Goal: Task Accomplishment & Management: Manage account settings

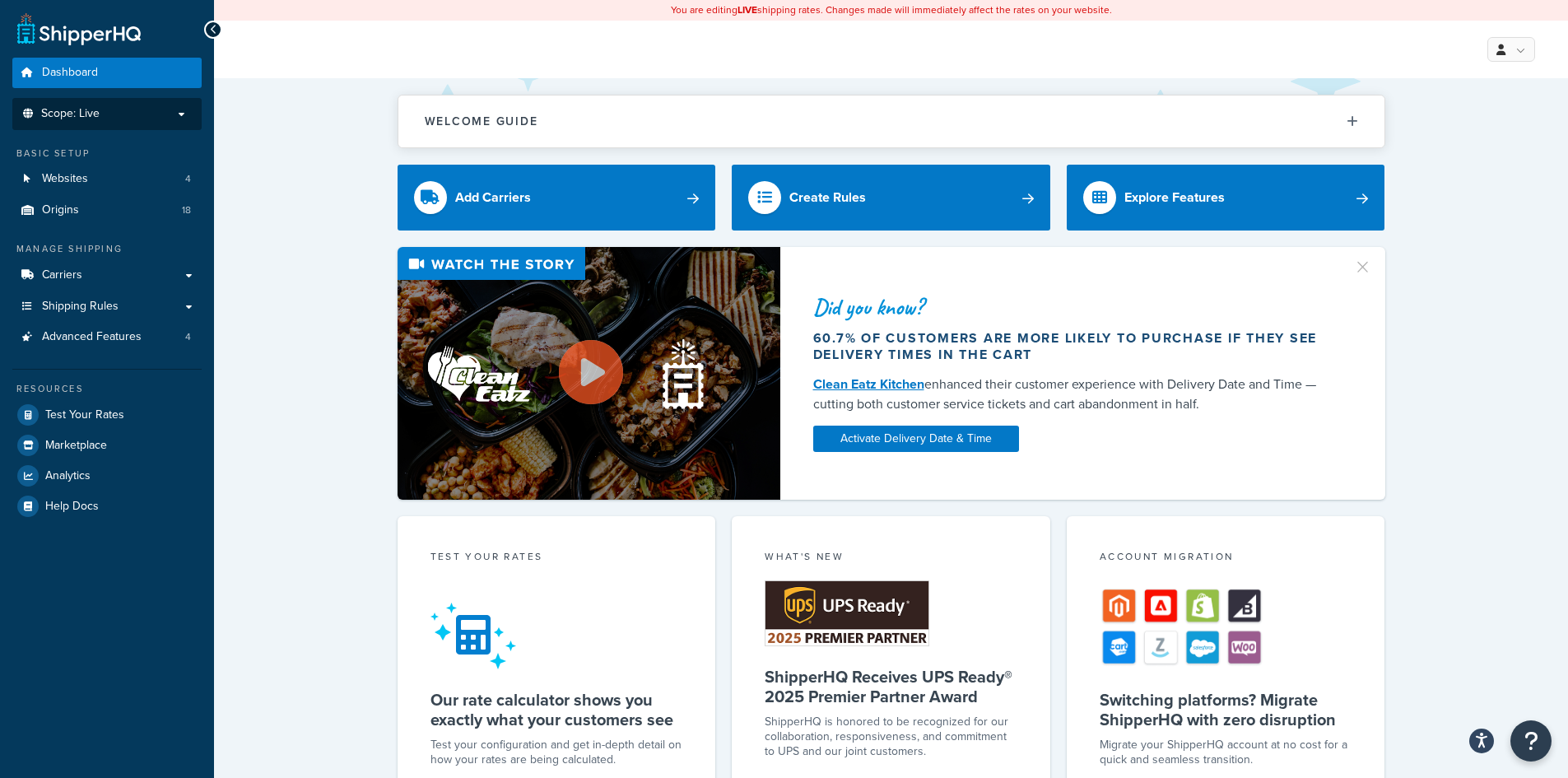
click at [143, 117] on p "Scope: Live" at bounding box center [106, 114] width 174 height 14
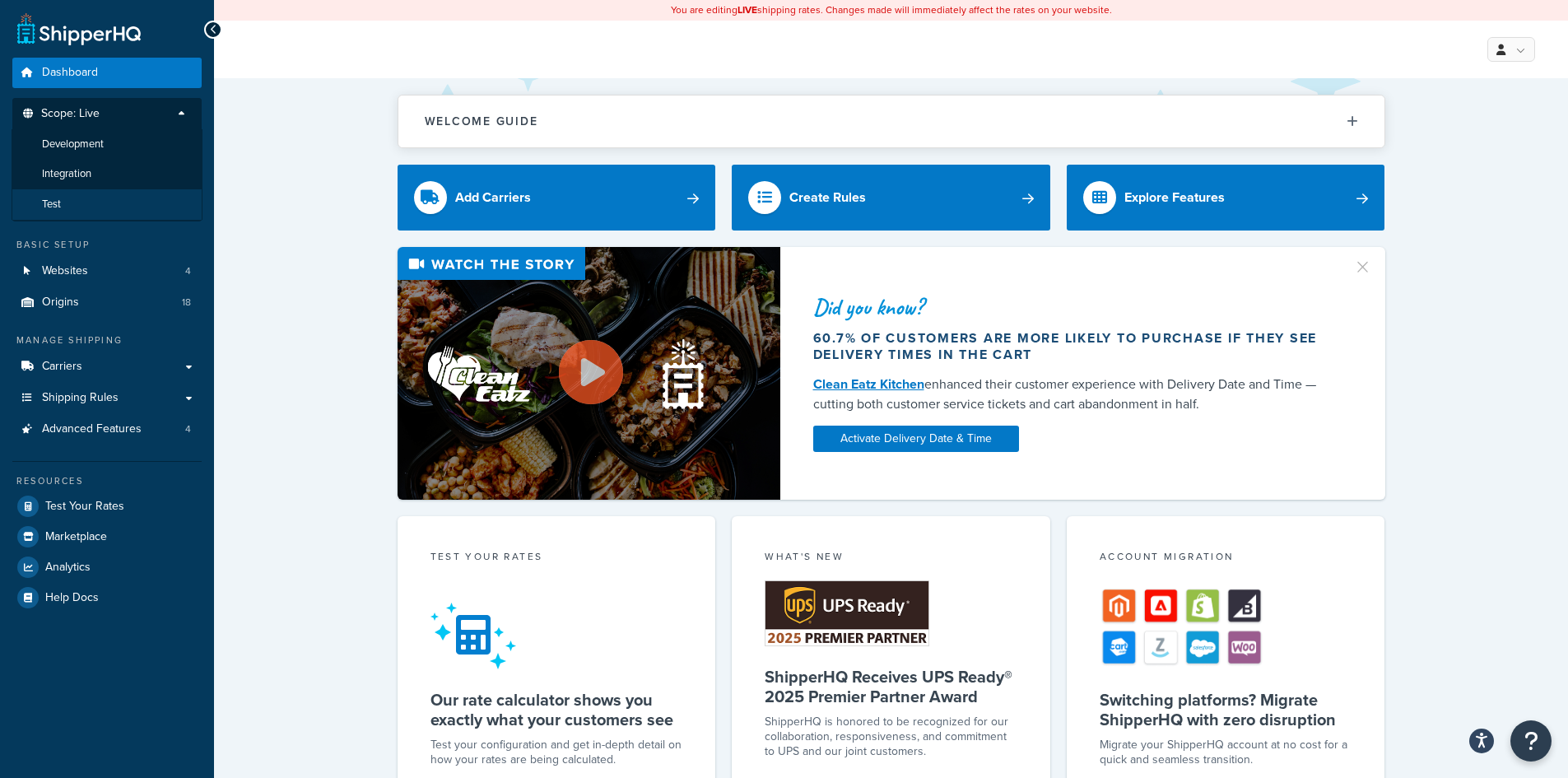
click at [80, 205] on li "Test" at bounding box center [107, 204] width 191 height 31
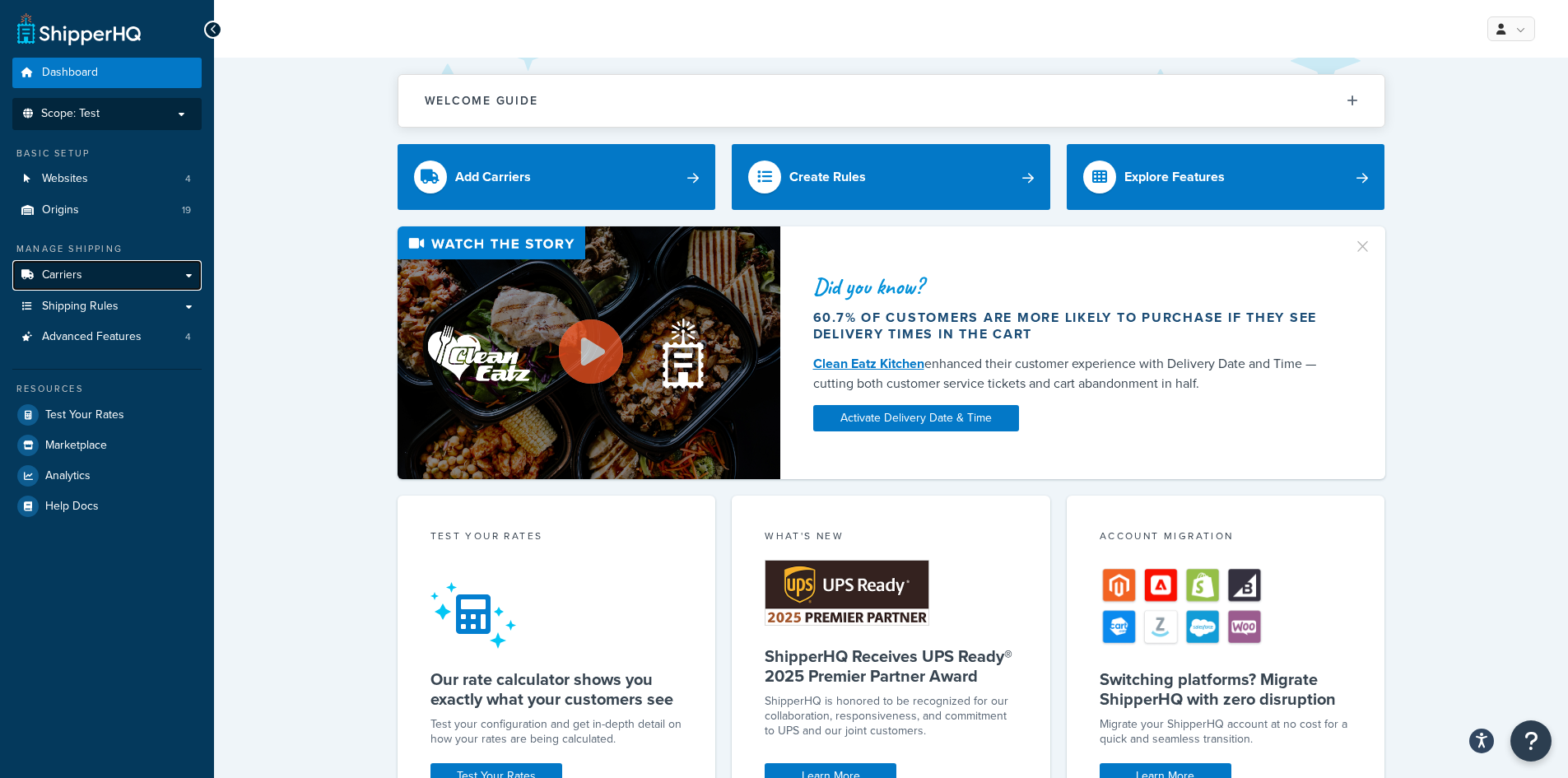
click at [109, 267] on link "Carriers" at bounding box center [107, 276] width 189 height 31
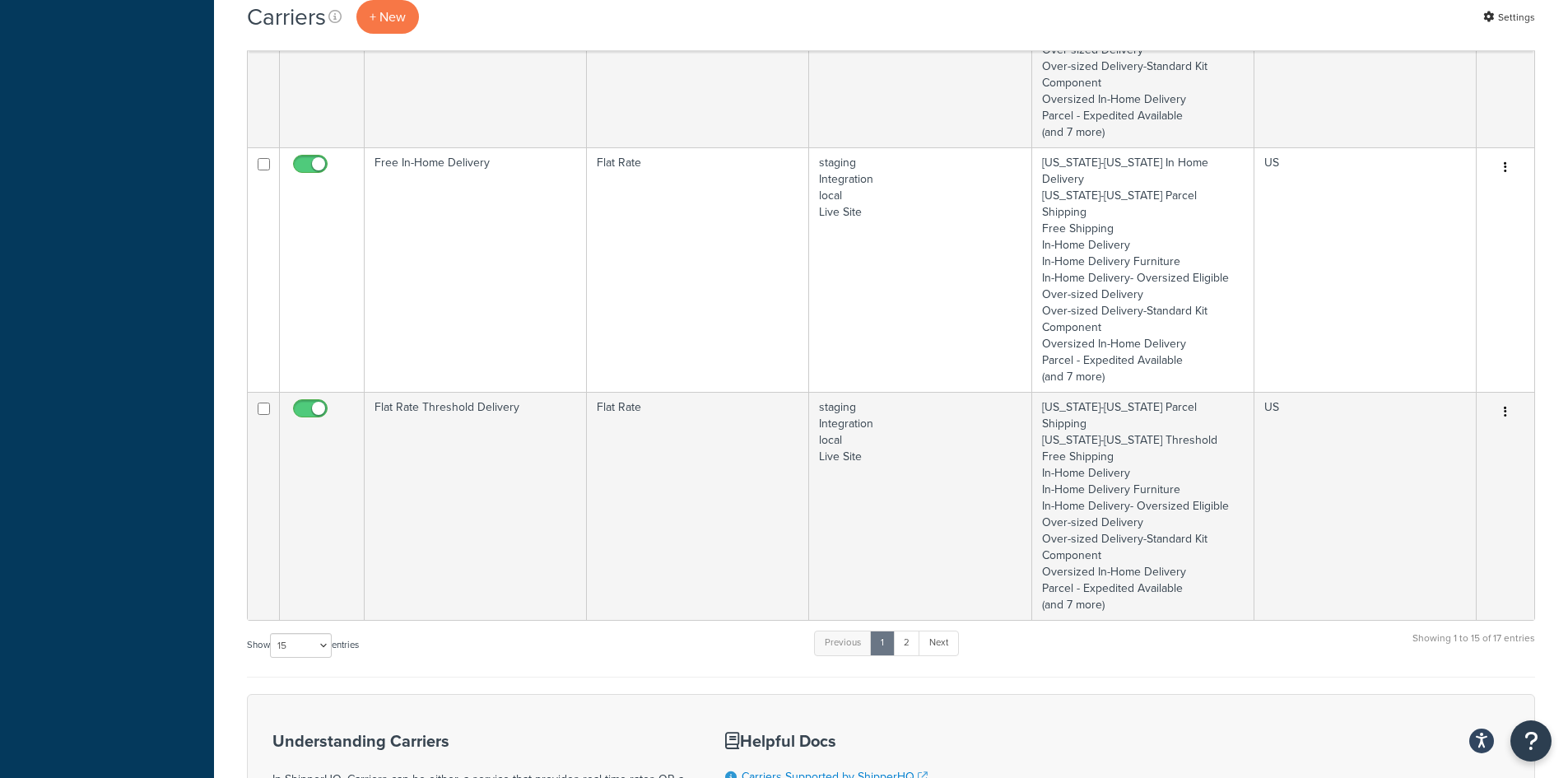
scroll to position [3105, 0]
click at [314, 632] on select "10 15 25 50 100" at bounding box center [301, 645] width 62 height 25
select select "100"
click at [272, 657] on select "10 15 25 50 100" at bounding box center [301, 645] width 62 height 25
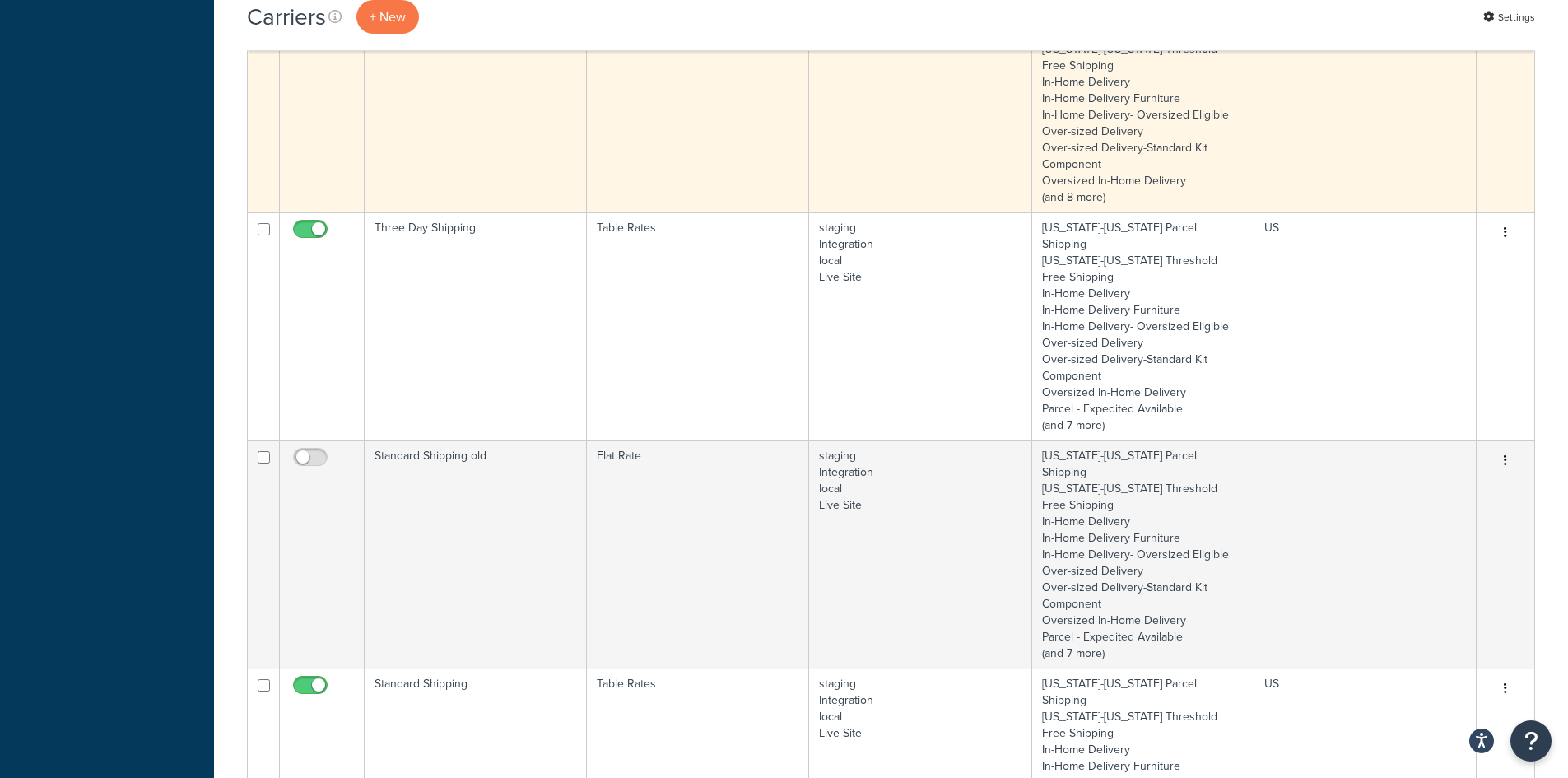
scroll to position [0, 0]
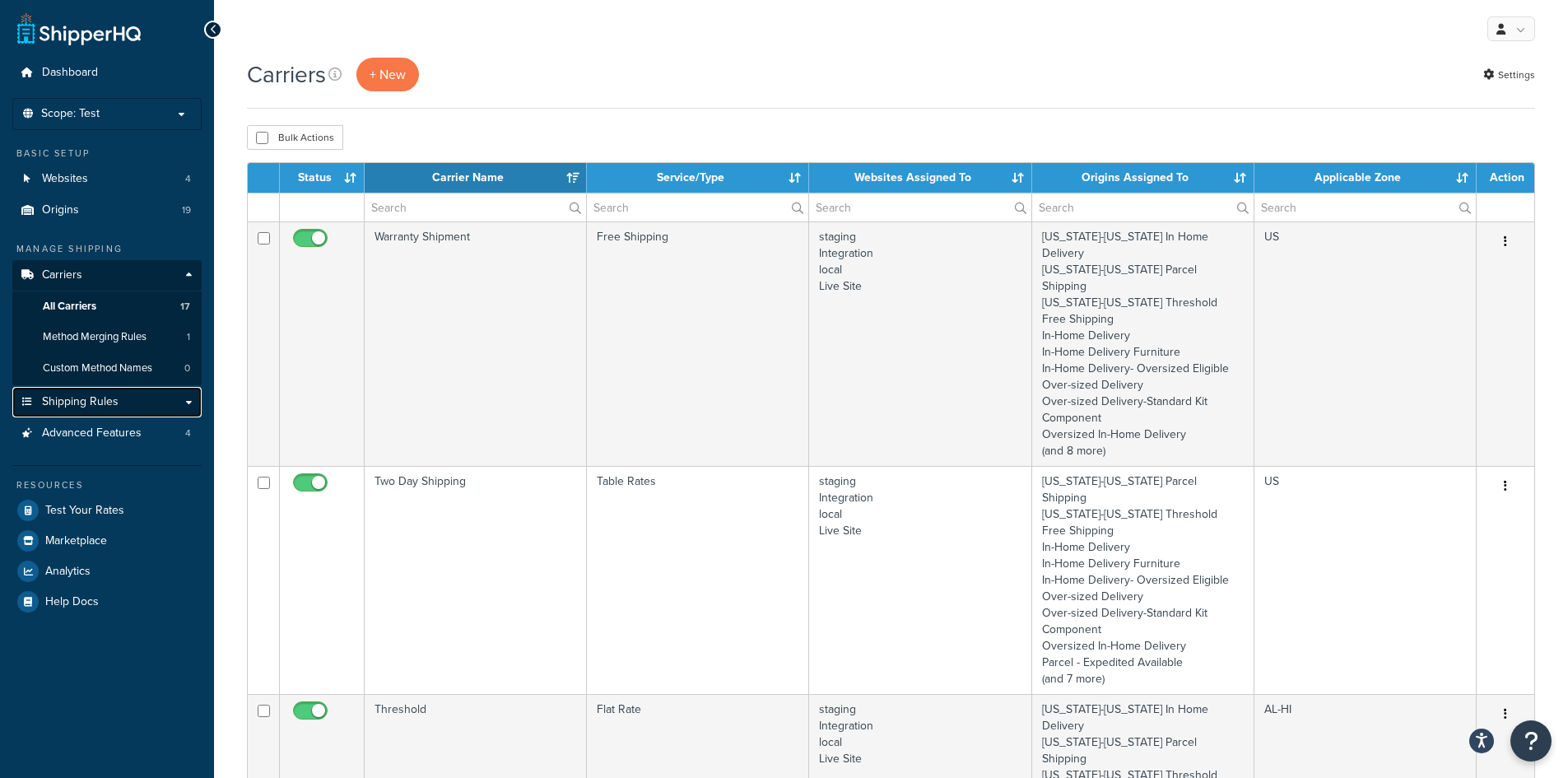
click at [114, 405] on span "Shipping Rules" at bounding box center [80, 402] width 76 height 14
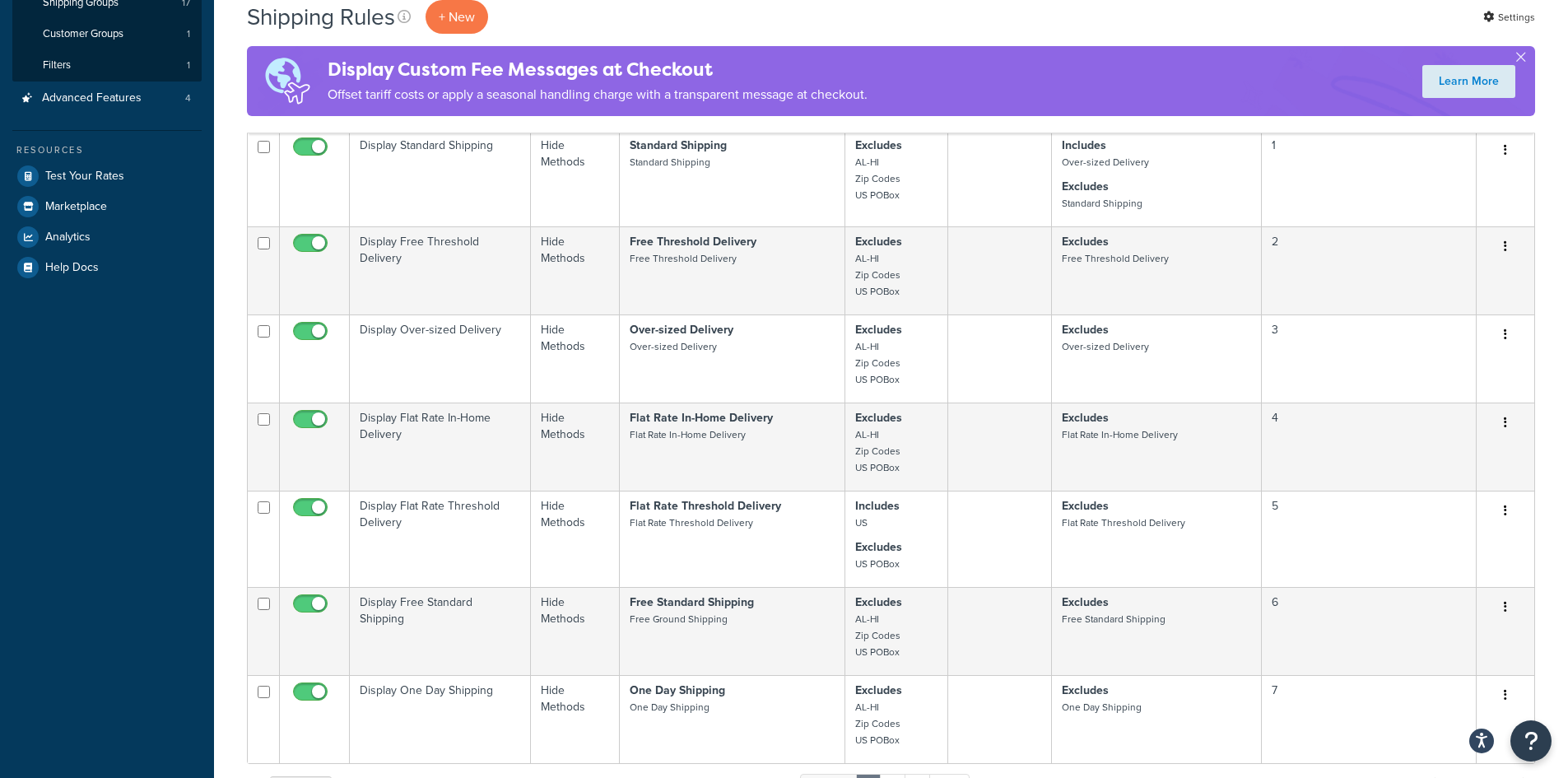
scroll to position [856, 0]
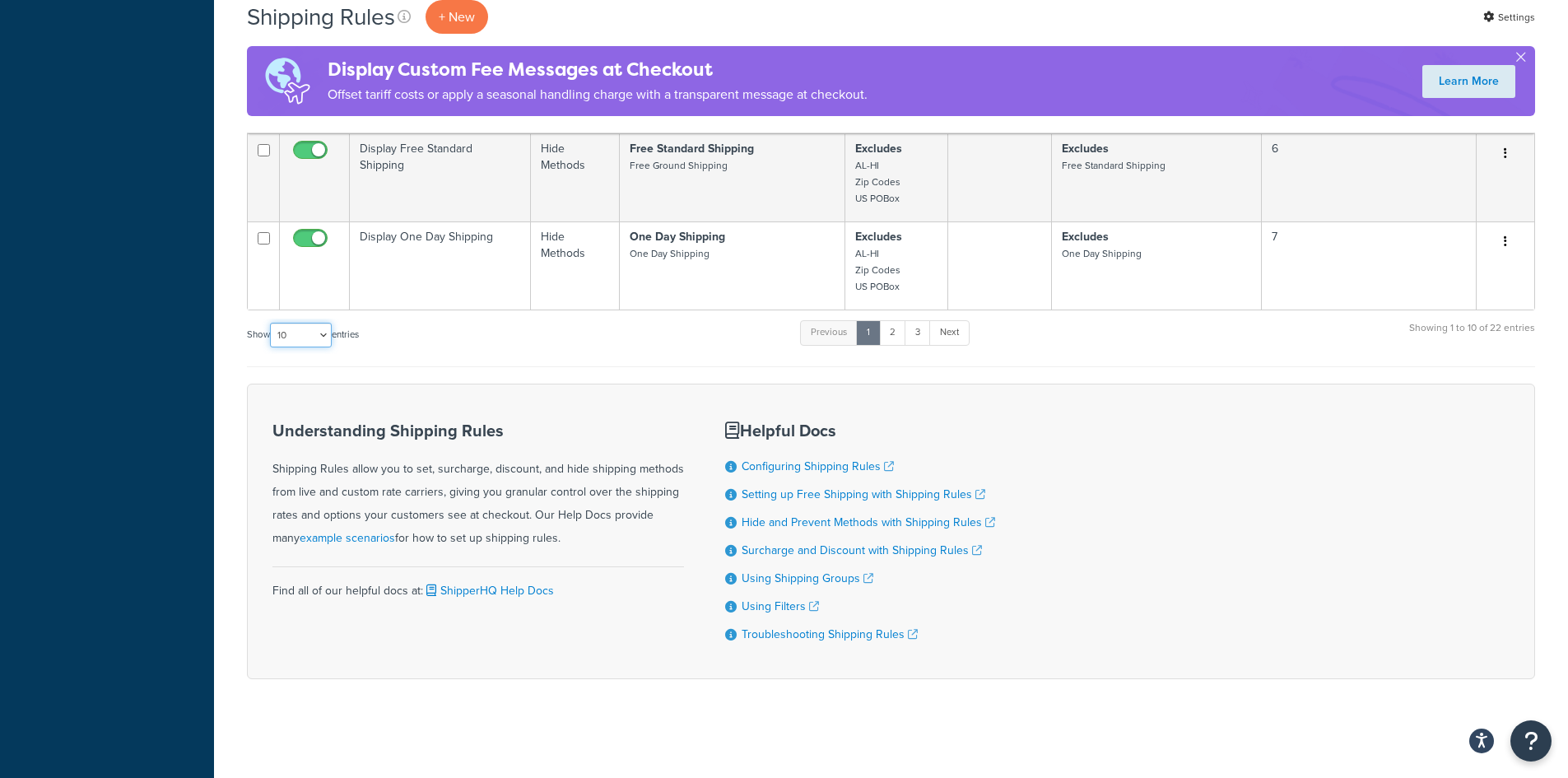
click at [307, 332] on select "10 15 25 50 100 1000" at bounding box center [301, 335] width 62 height 25
select select "50"
click at [272, 323] on select "10 15 25 50 100 1000" at bounding box center [301, 335] width 62 height 25
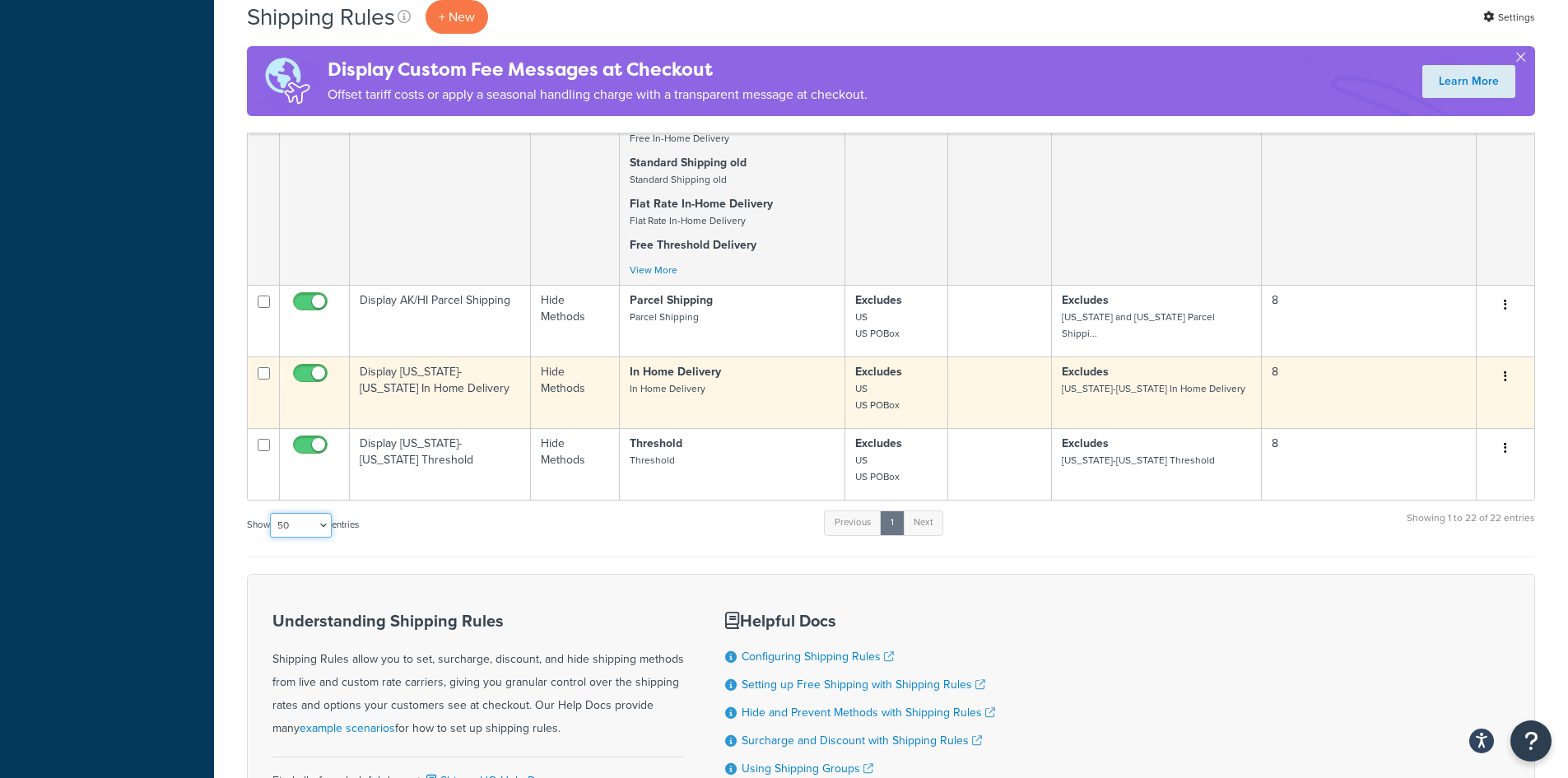
scroll to position [1814, 0]
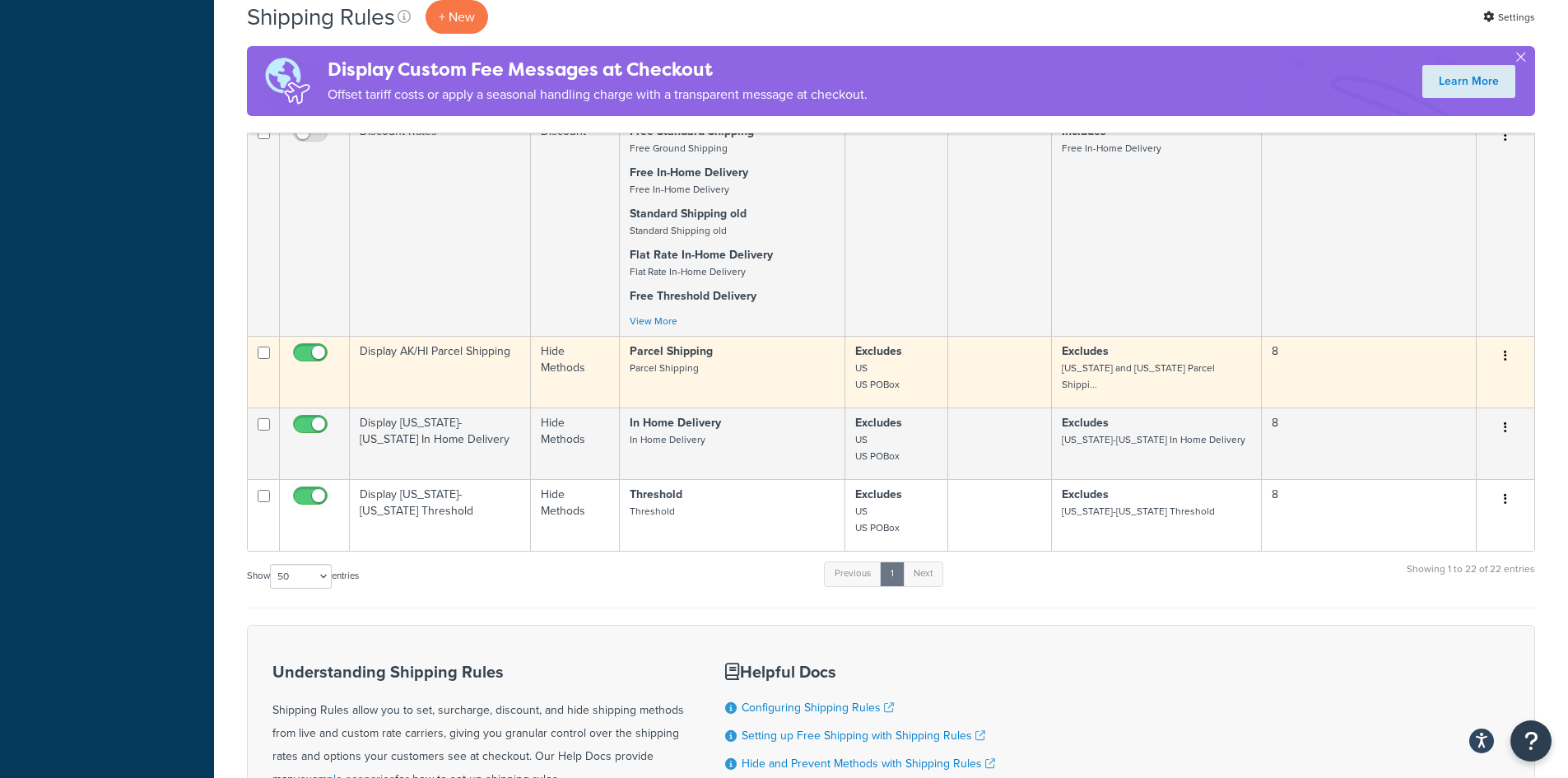
click at [985, 373] on td at bounding box center [1000, 371] width 104 height 71
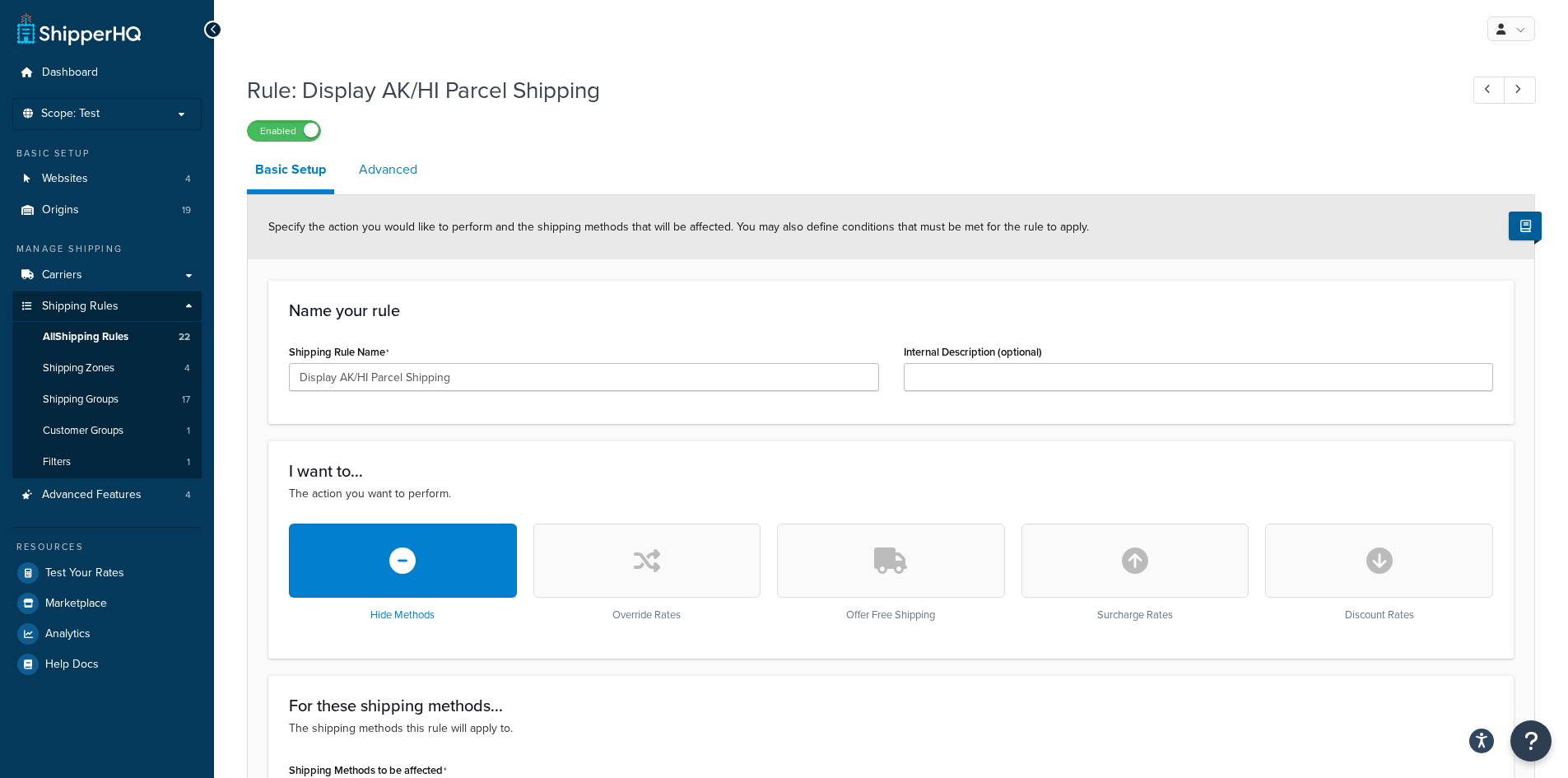
click at [397, 157] on link "Advanced" at bounding box center [388, 169] width 75 height 40
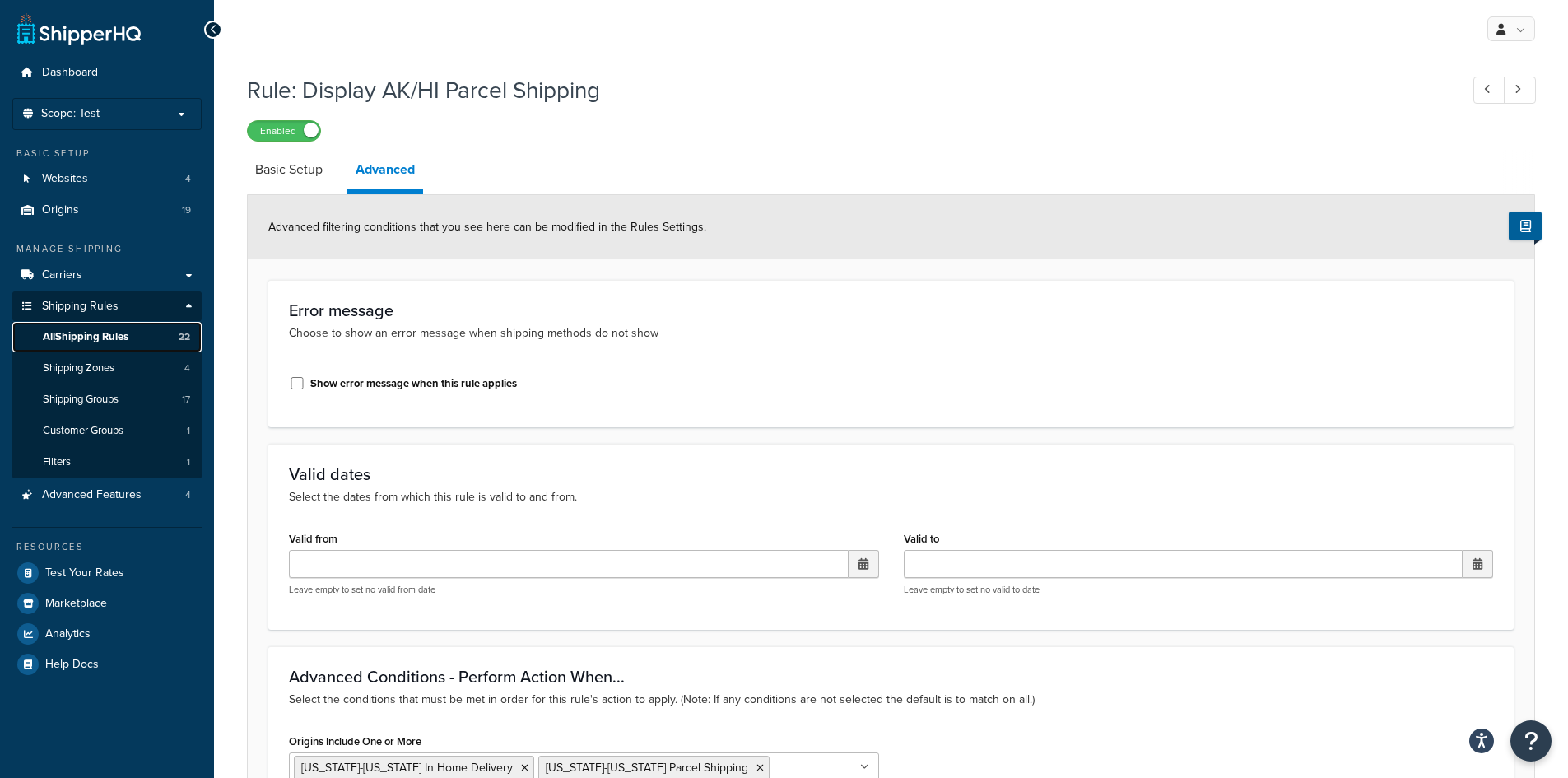
click at [116, 335] on span "All Shipping Rules" at bounding box center [85, 336] width 86 height 14
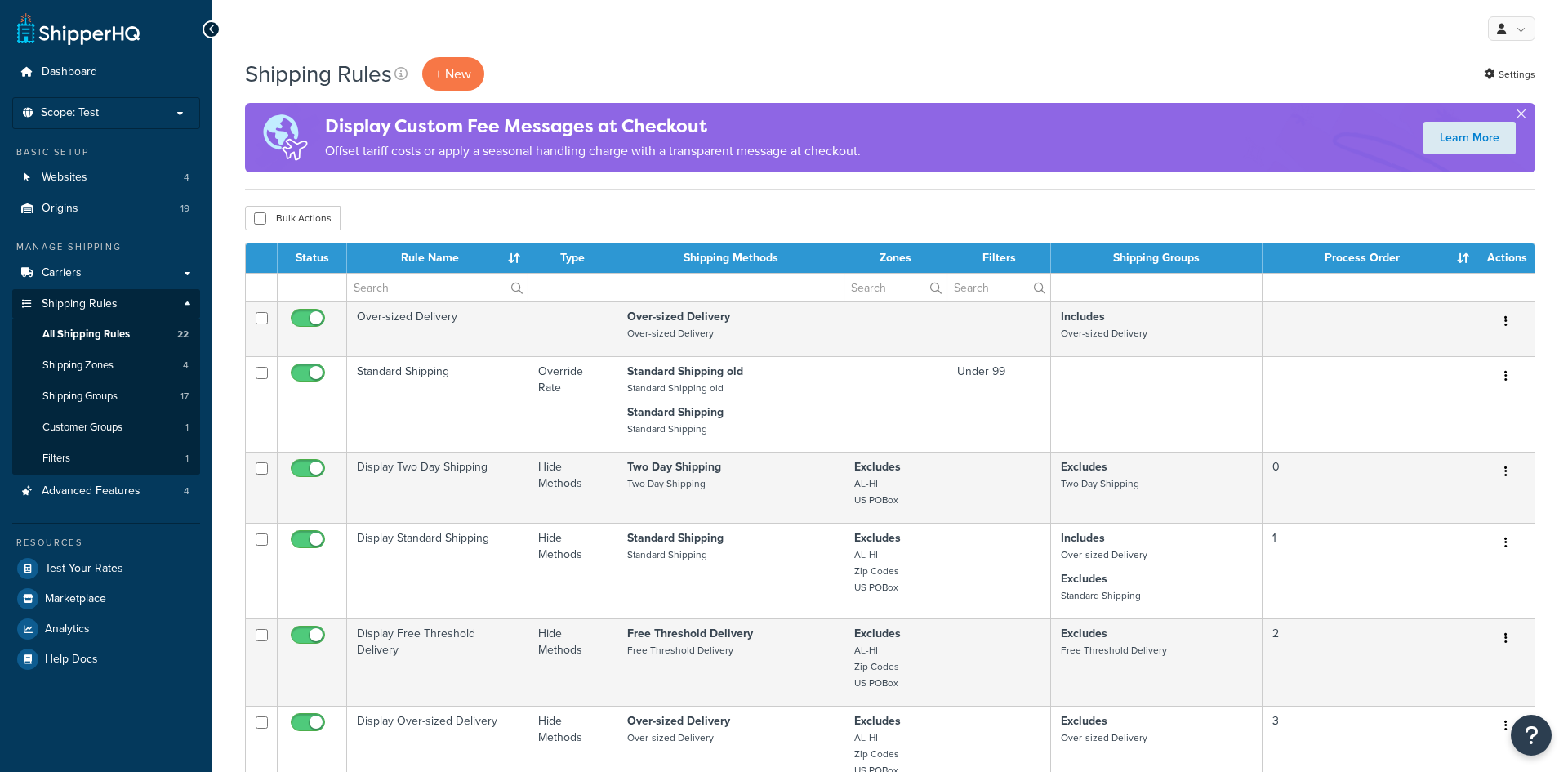
select select "50"
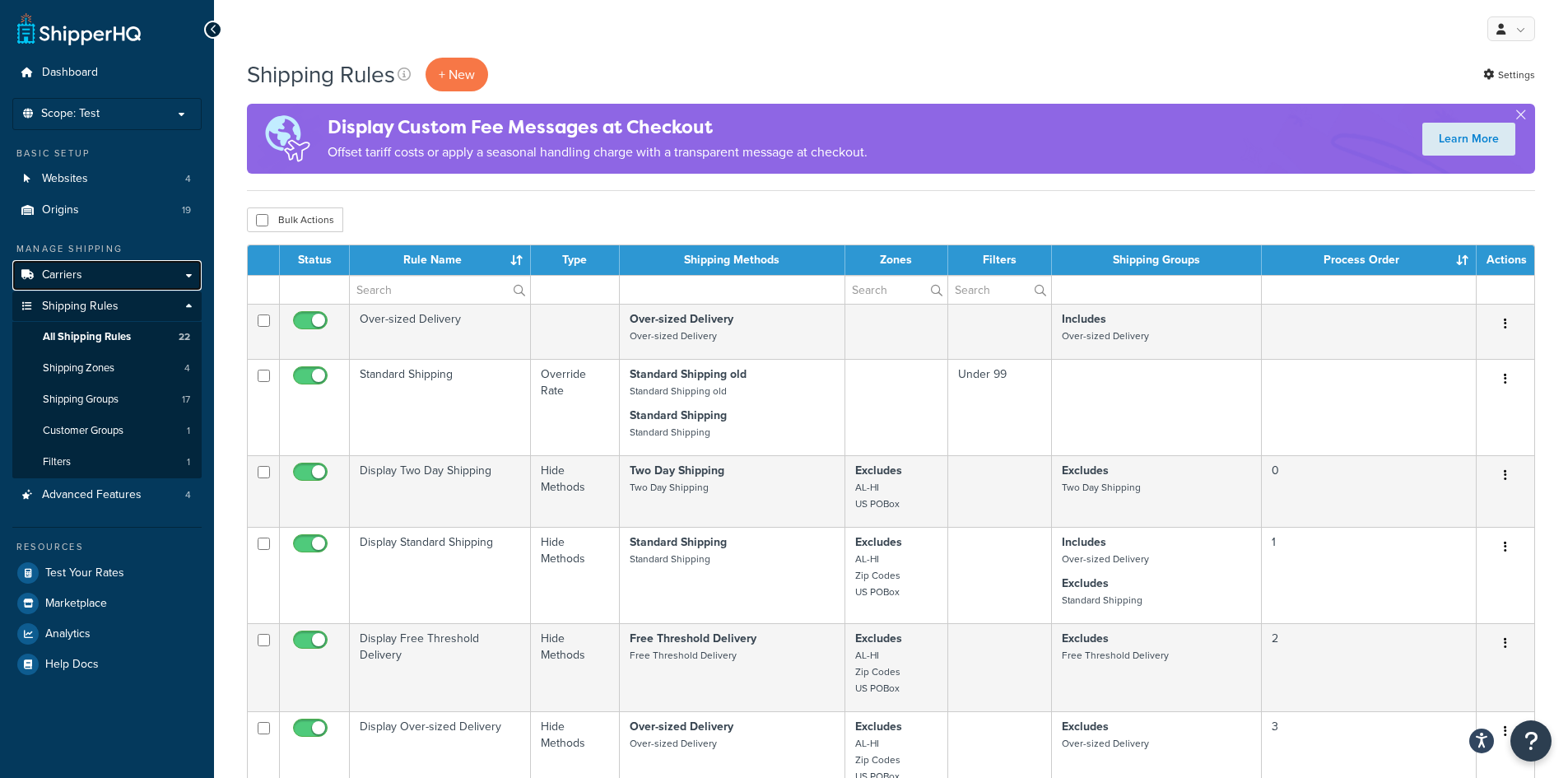
click at [93, 276] on link "Carriers" at bounding box center [107, 276] width 189 height 31
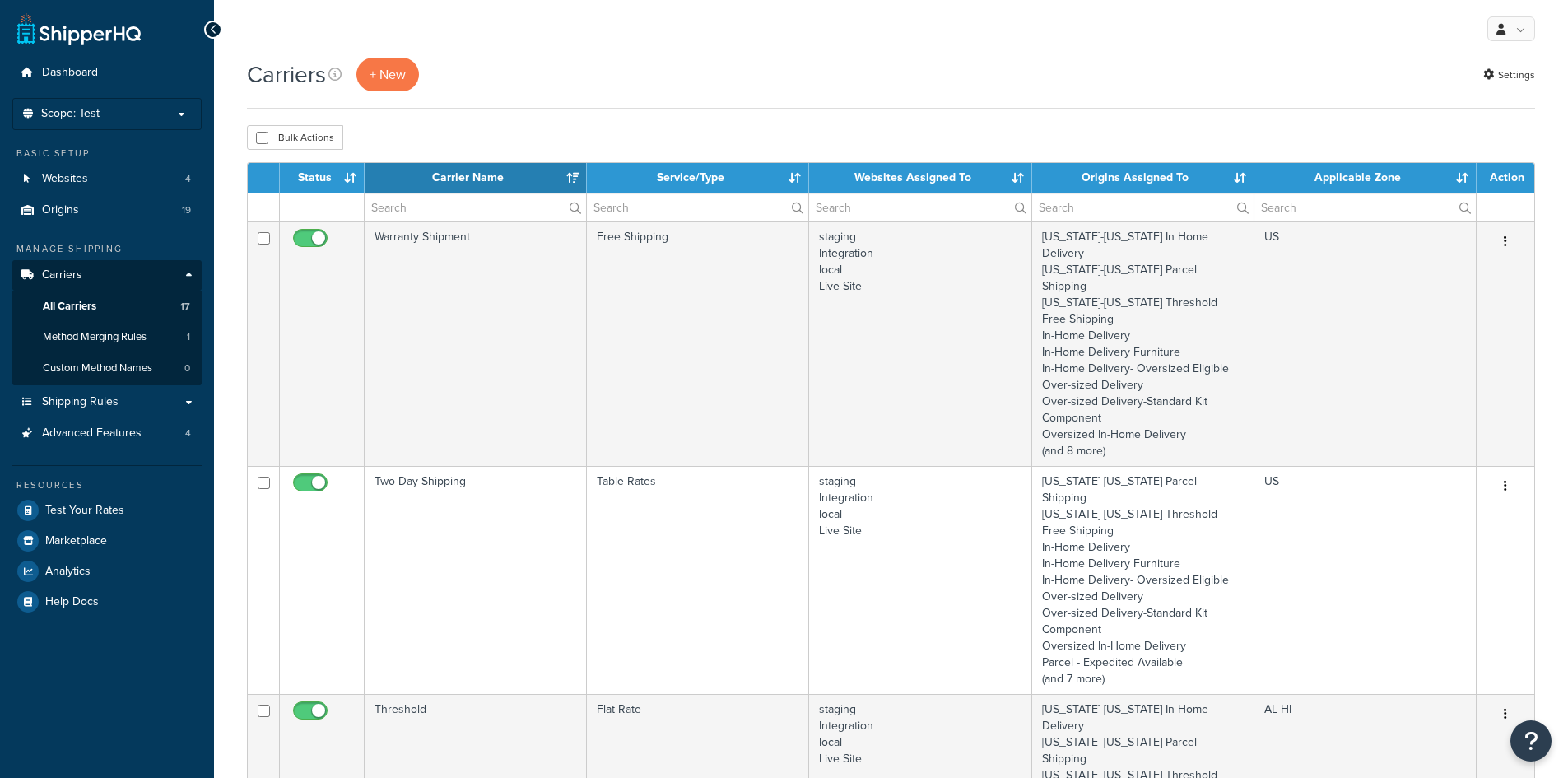
select select "15"
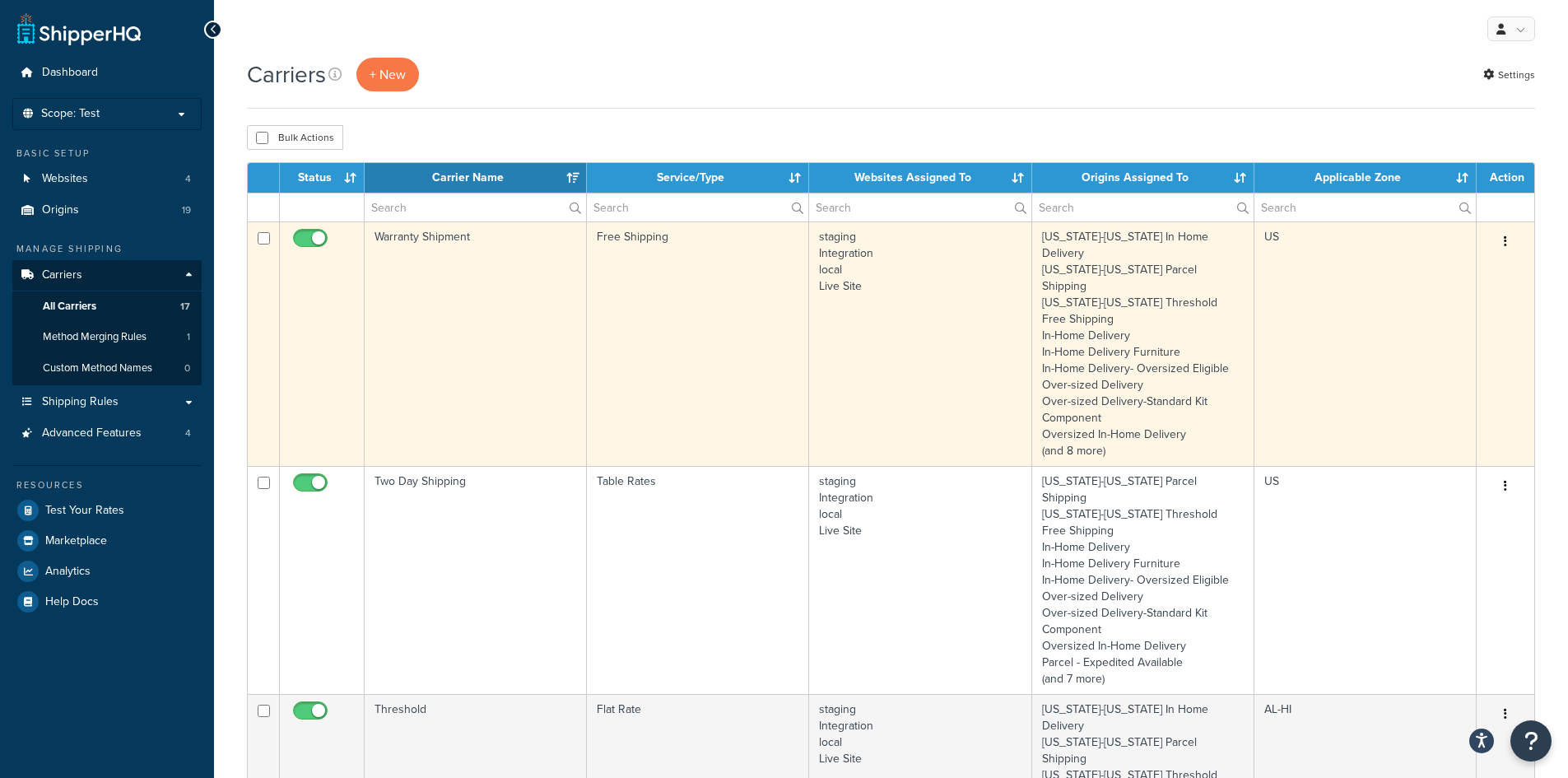
scroll to position [412, 0]
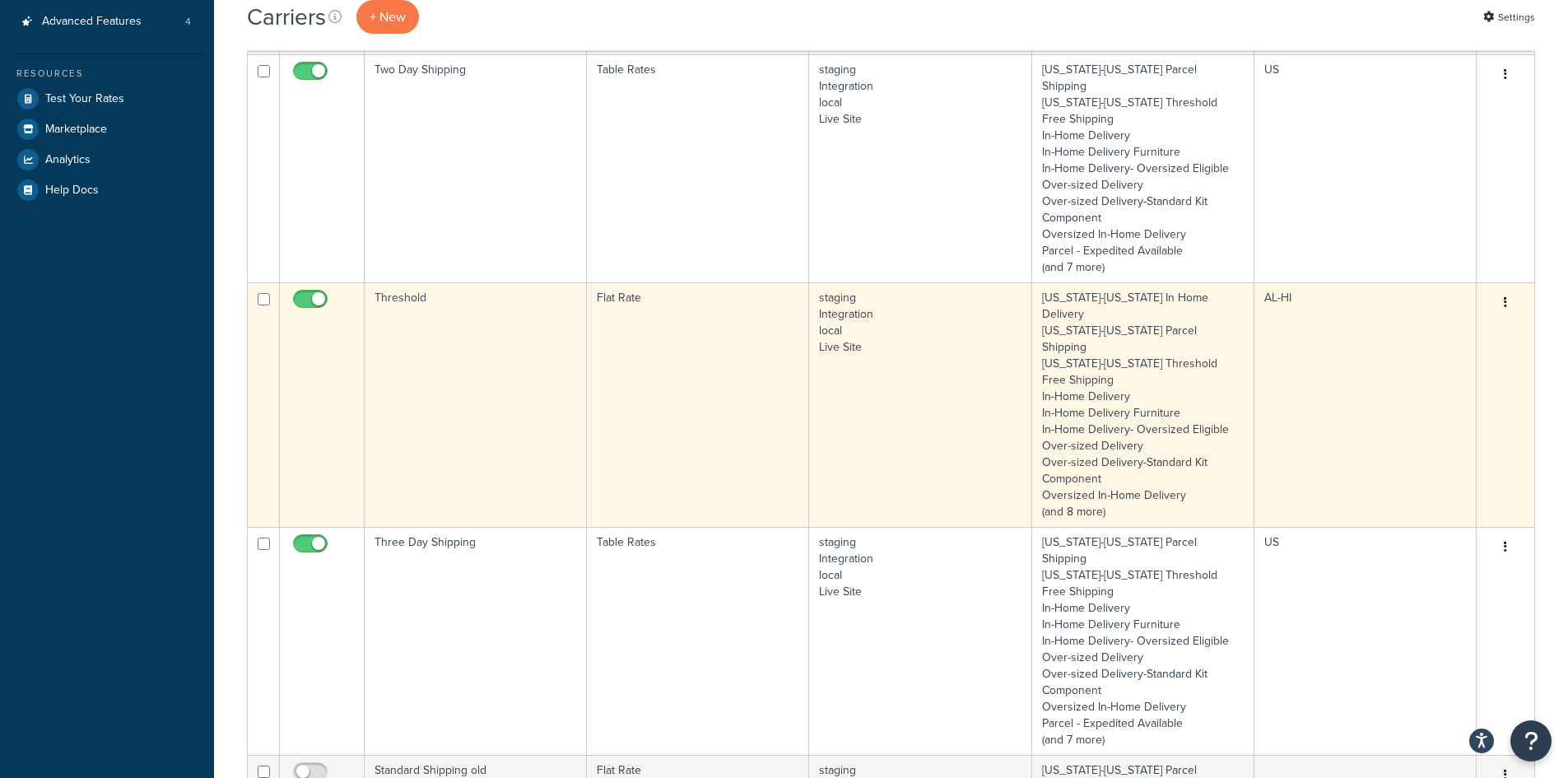
click at [727, 341] on td "Flat Rate" at bounding box center [698, 405] width 223 height 245
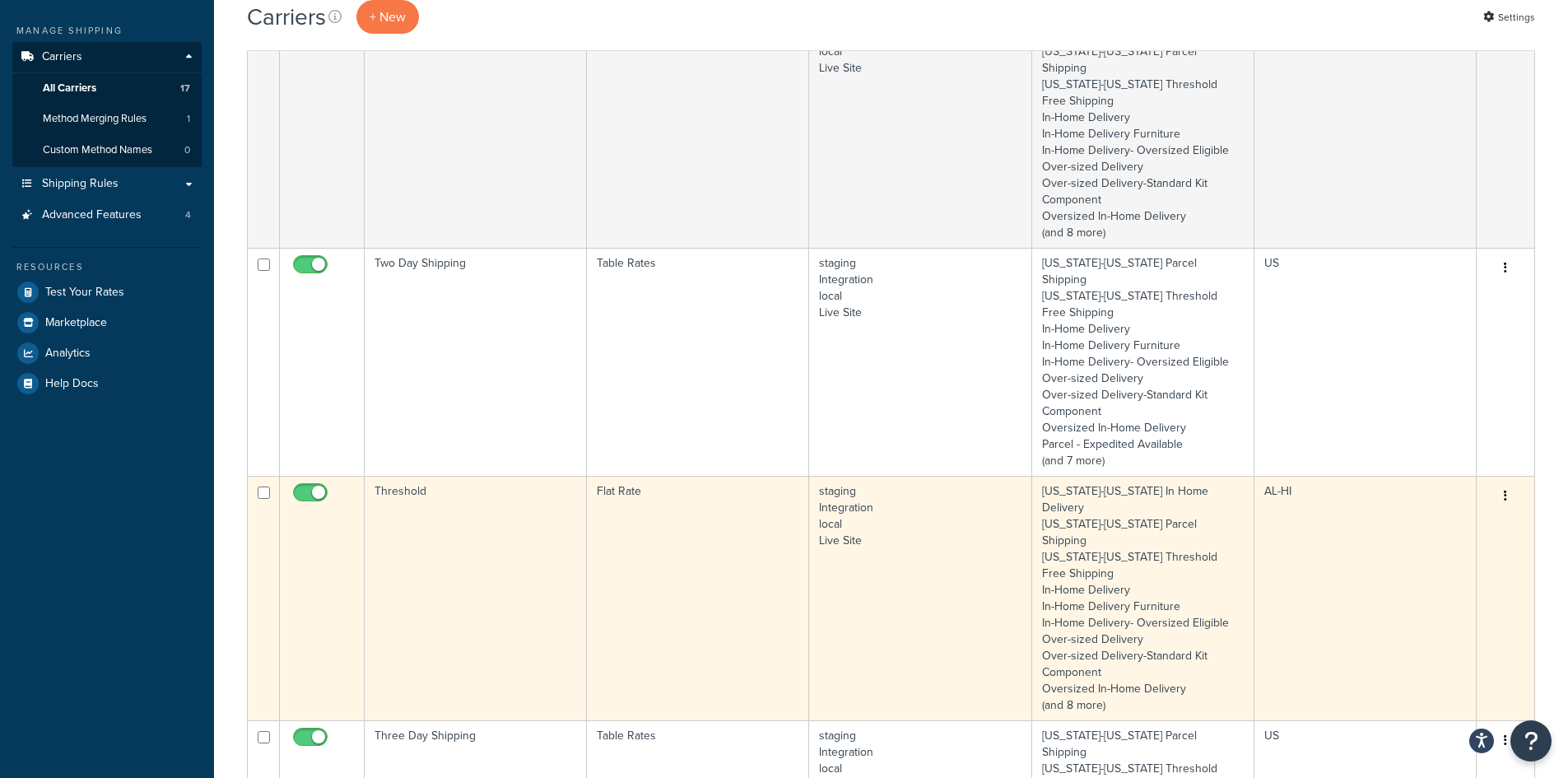
scroll to position [0, 0]
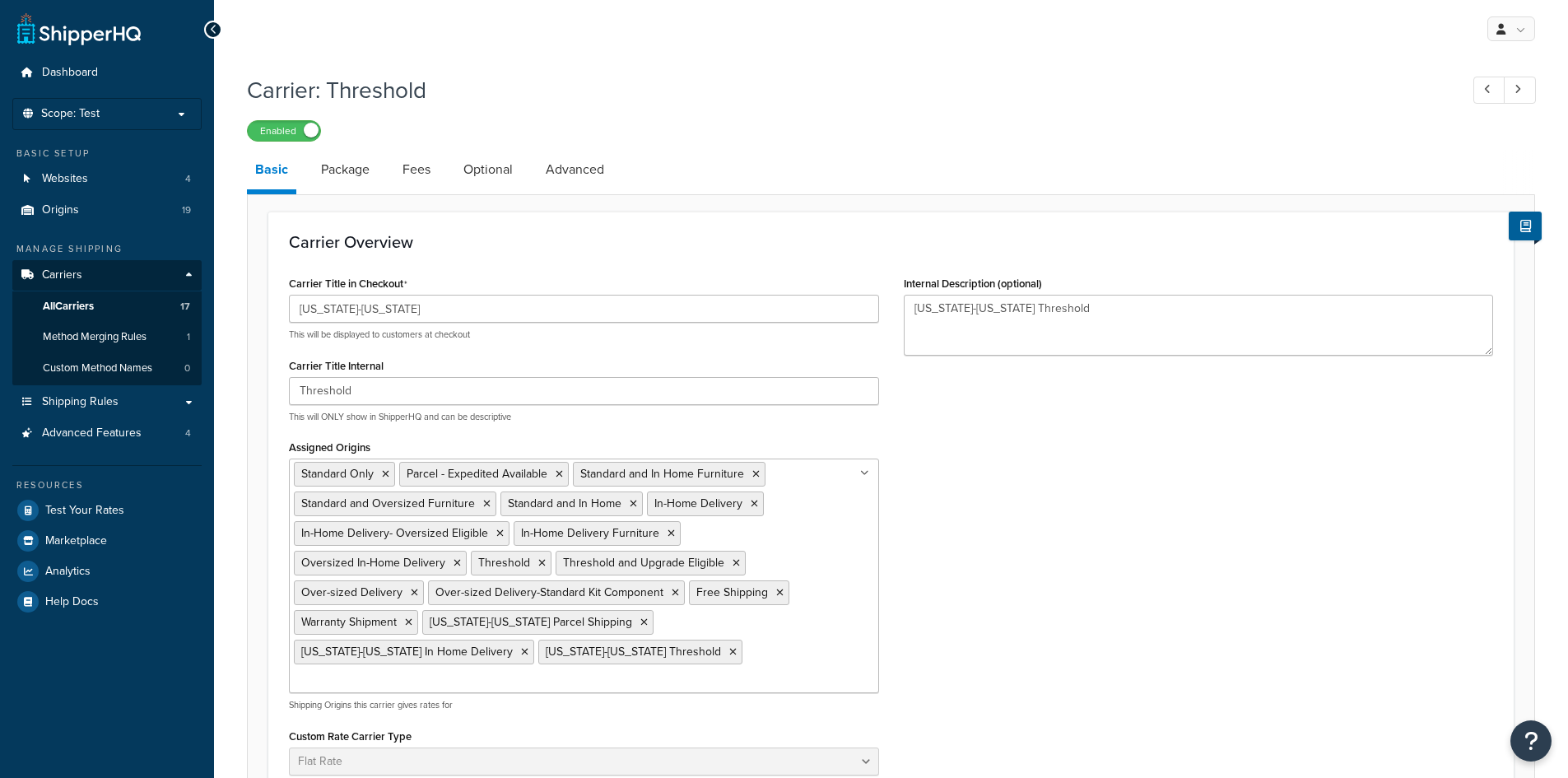
select select "flat"
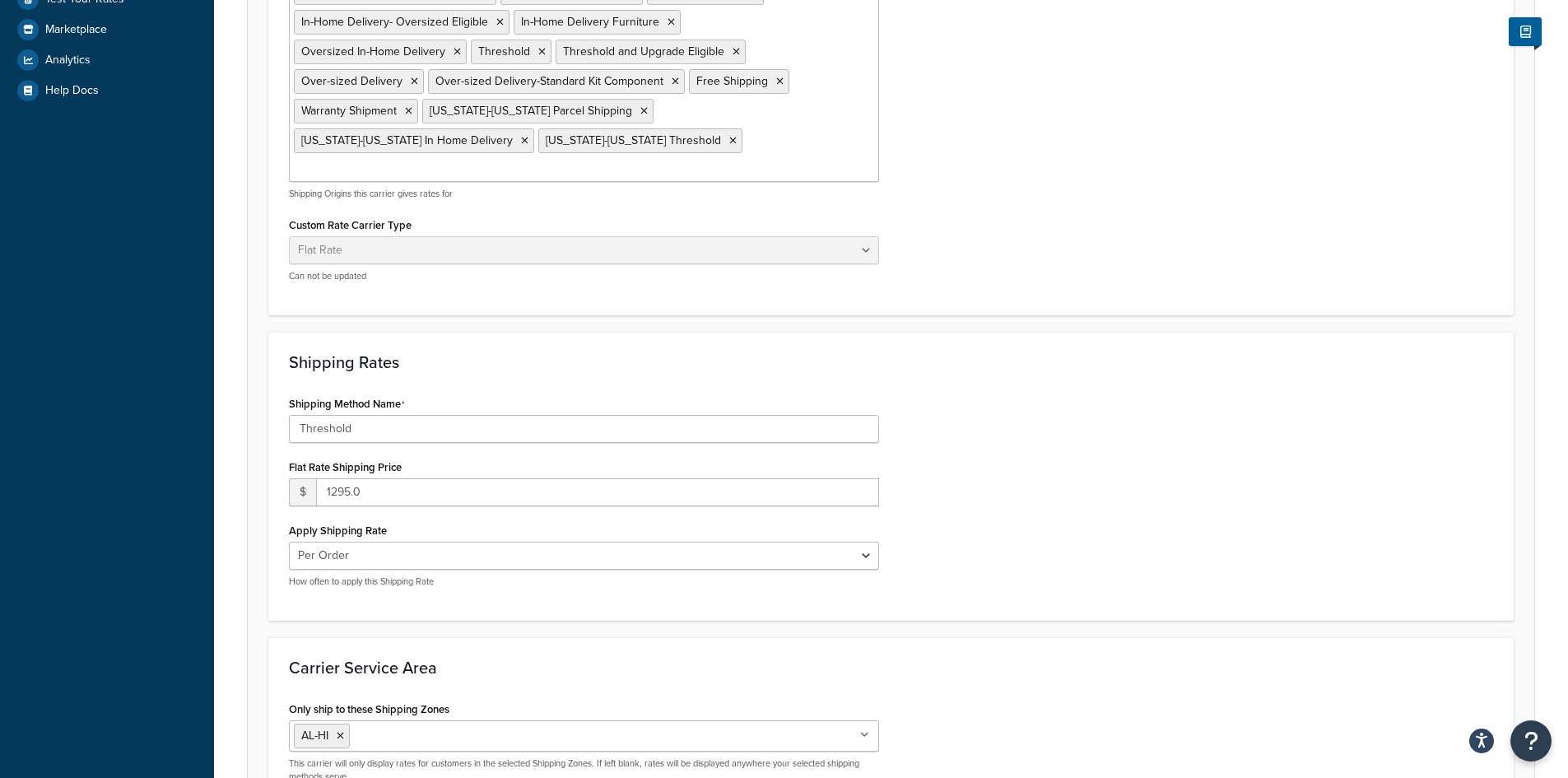
scroll to position [577, 0]
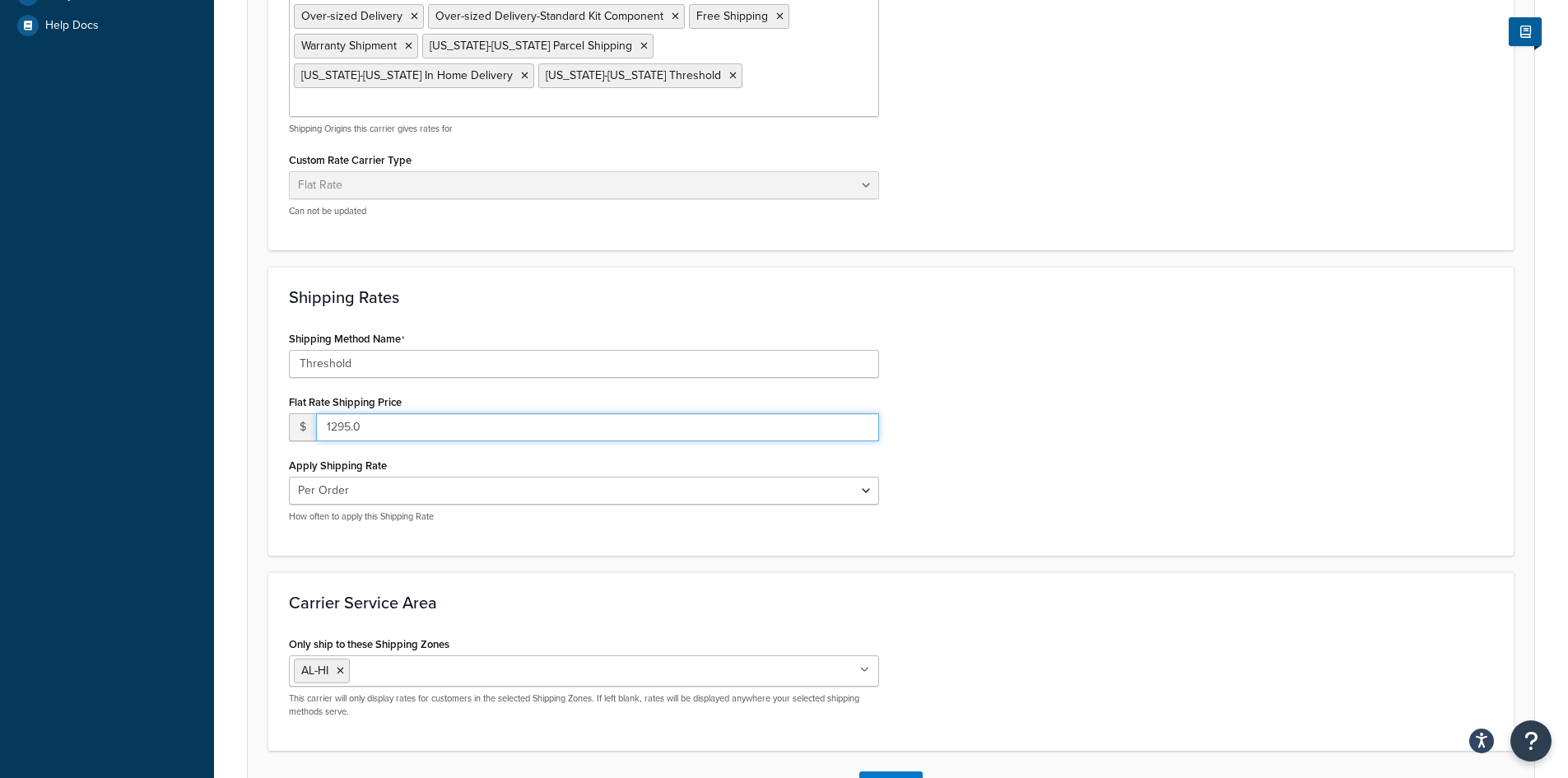
drag, startPoint x: 332, startPoint y: 403, endPoint x: 494, endPoint y: 407, distance: 162.0
click at [494, 414] on input "1295.0" at bounding box center [598, 427] width 563 height 28
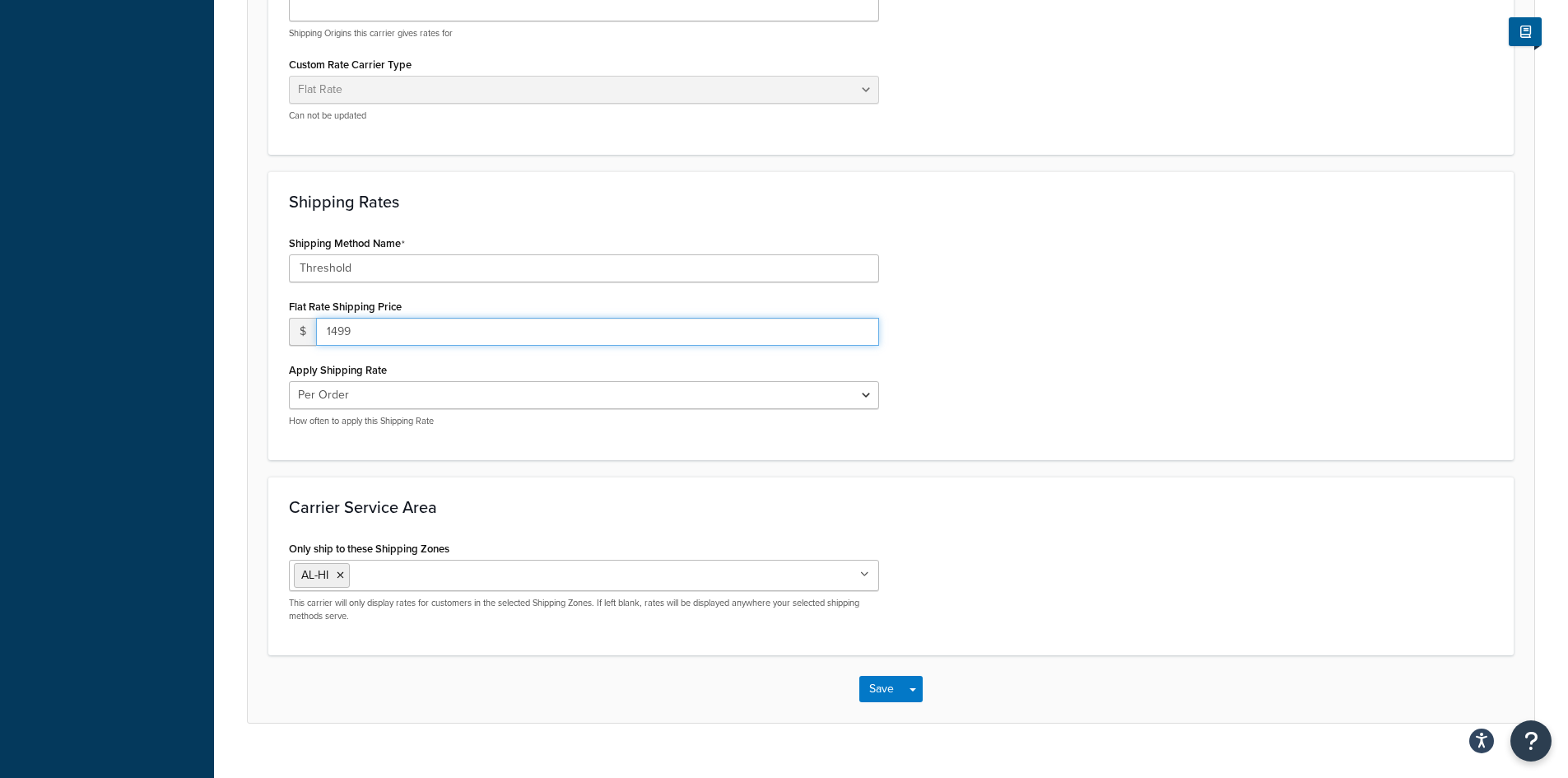
scroll to position [676, 0]
type input "1499"
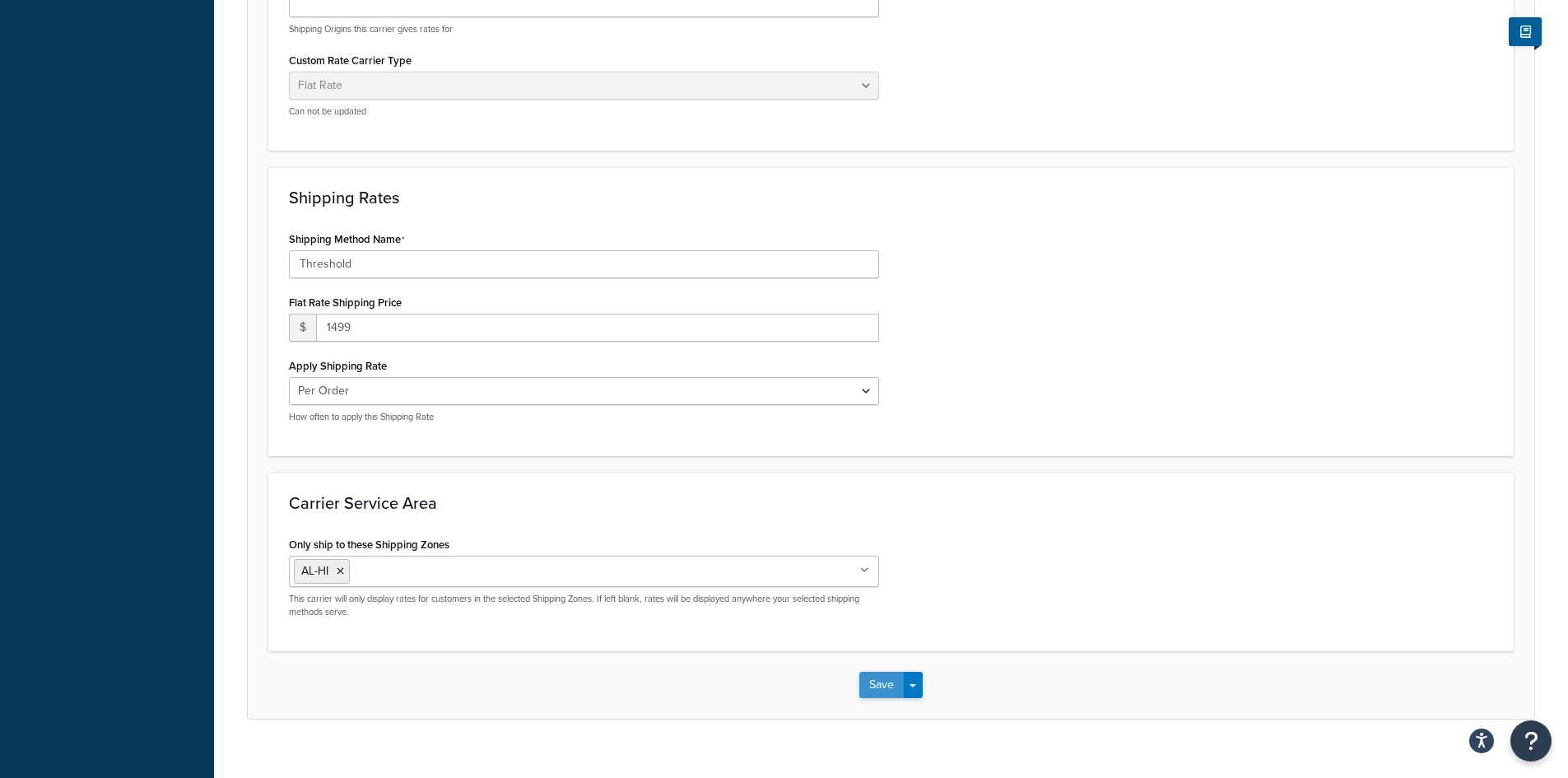
click at [871, 672] on button "Save" at bounding box center [881, 684] width 44 height 26
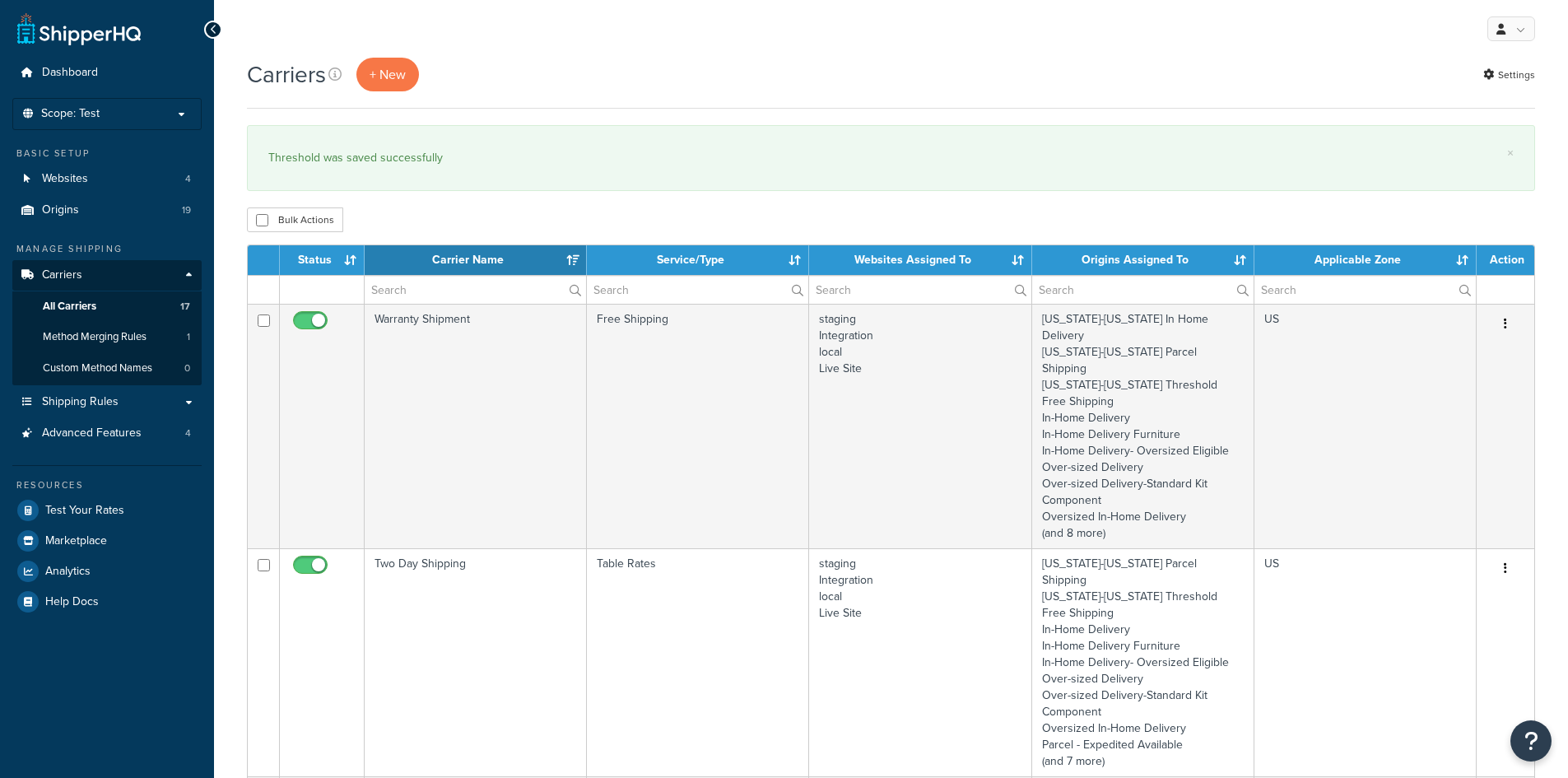
select select "15"
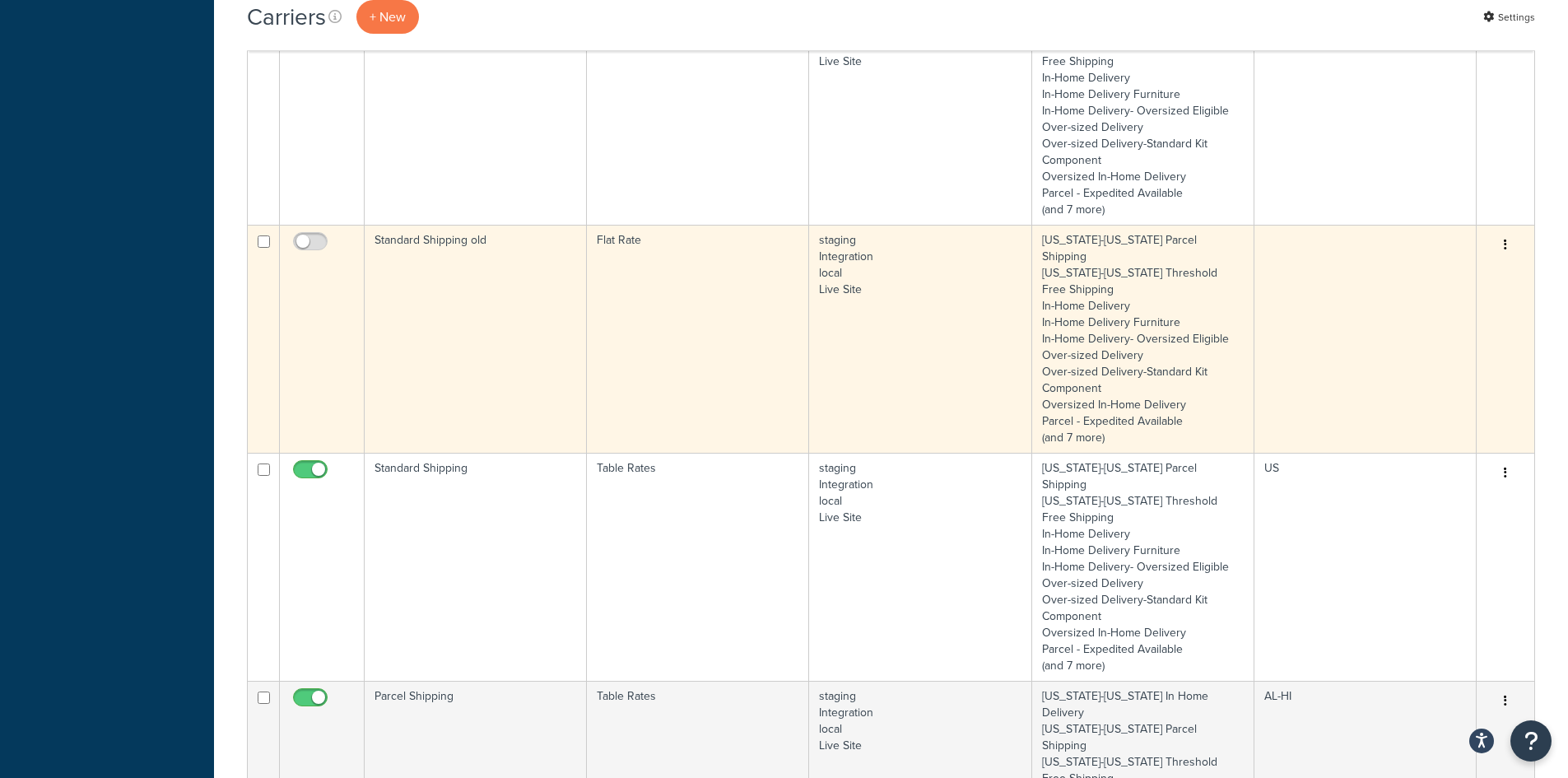
scroll to position [1317, 0]
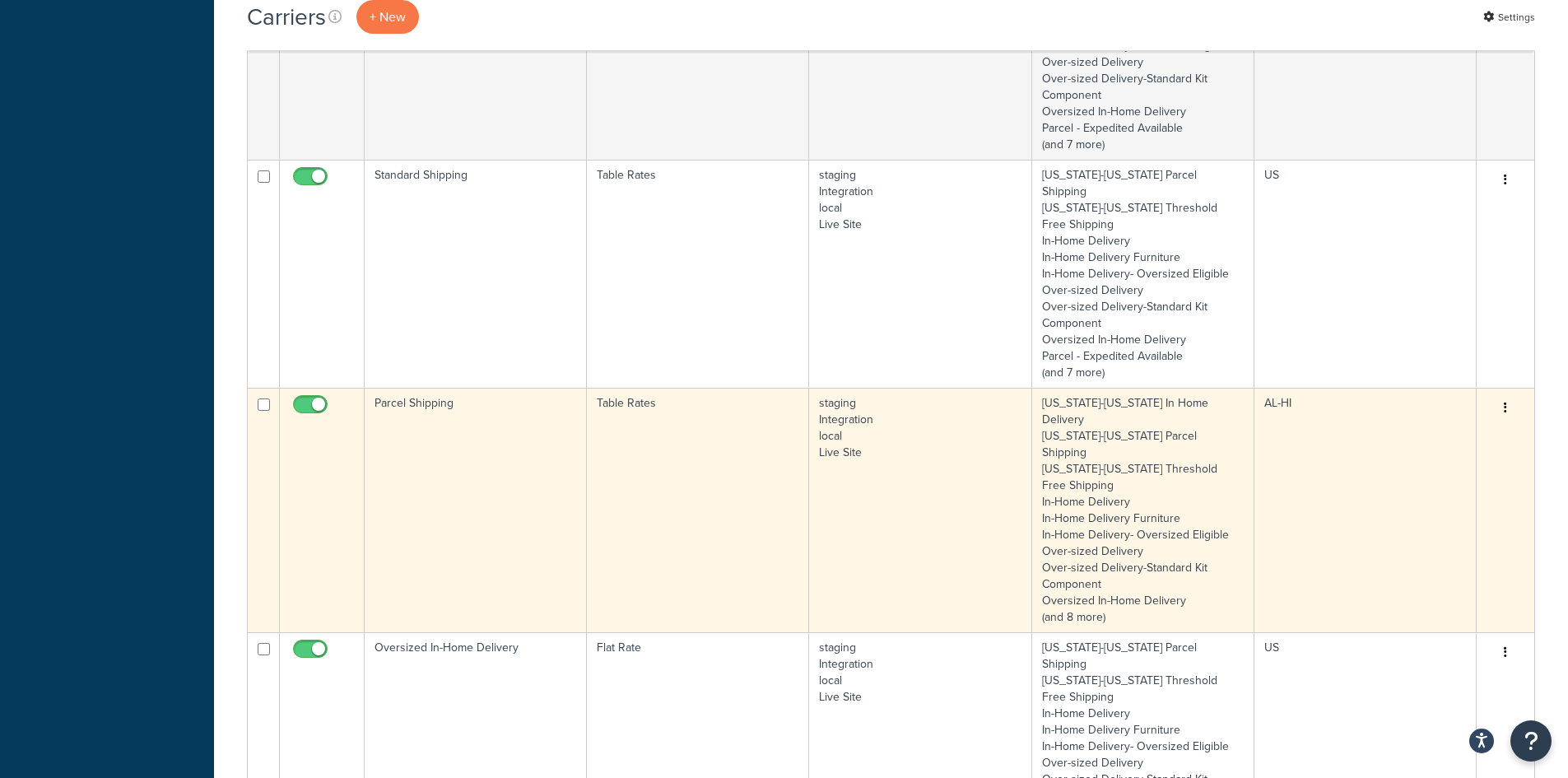
click at [540, 388] on td "Parcel Shipping" at bounding box center [475, 510] width 223 height 245
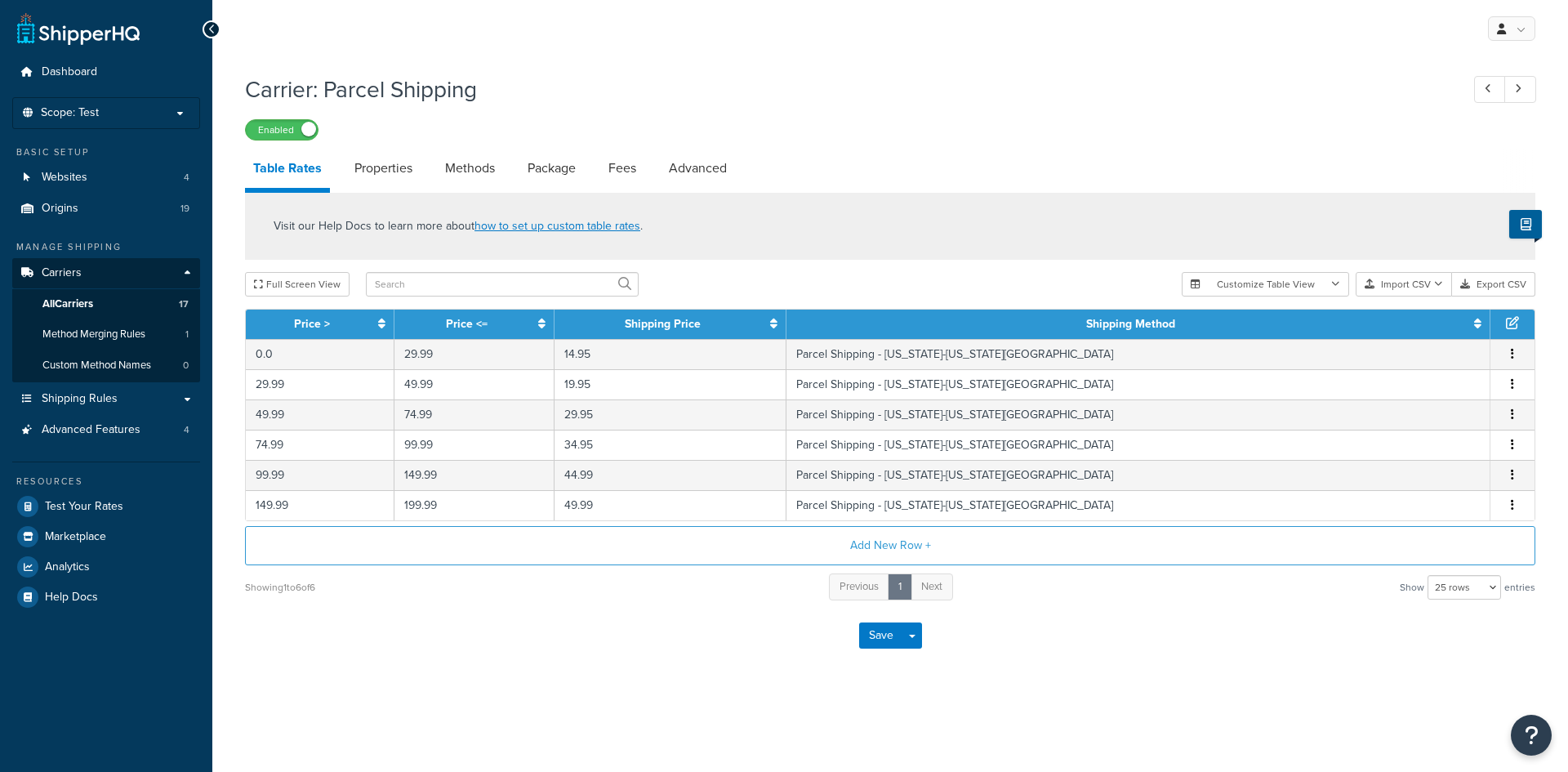
select select "25"
click at [102, 302] on link "All Carriers 17" at bounding box center [106, 304] width 188 height 31
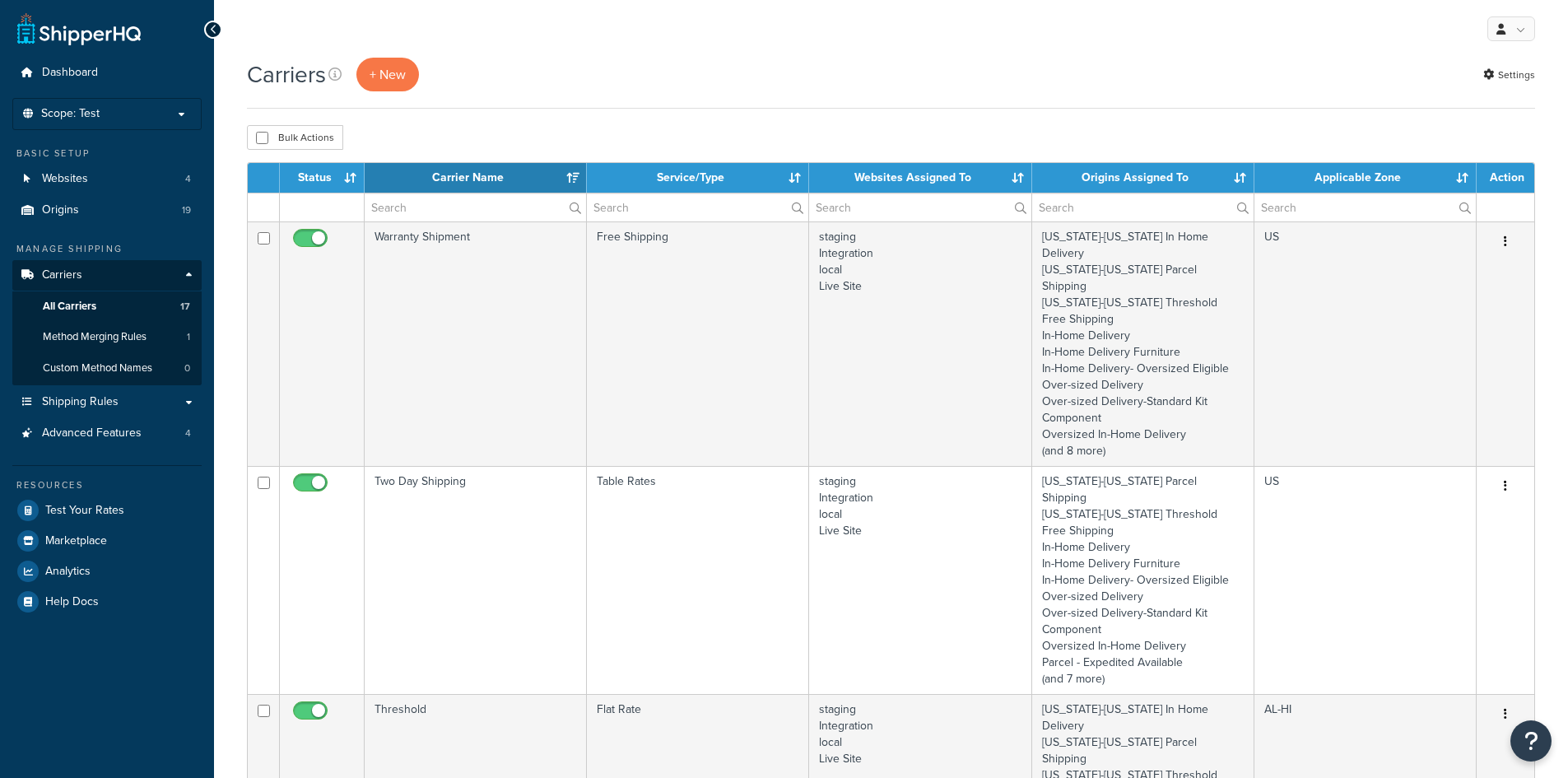
select select "15"
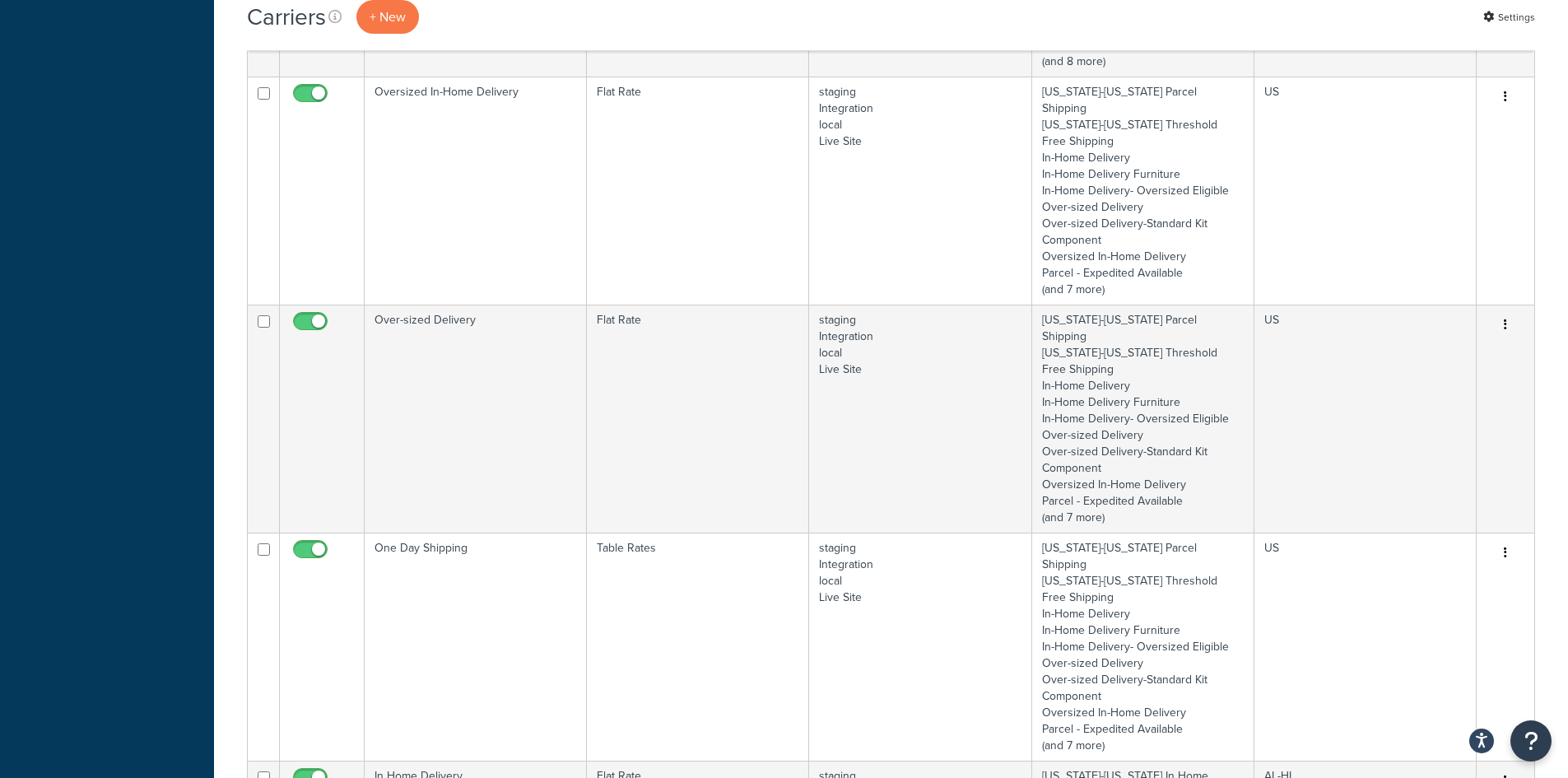
scroll to position [1788, 0]
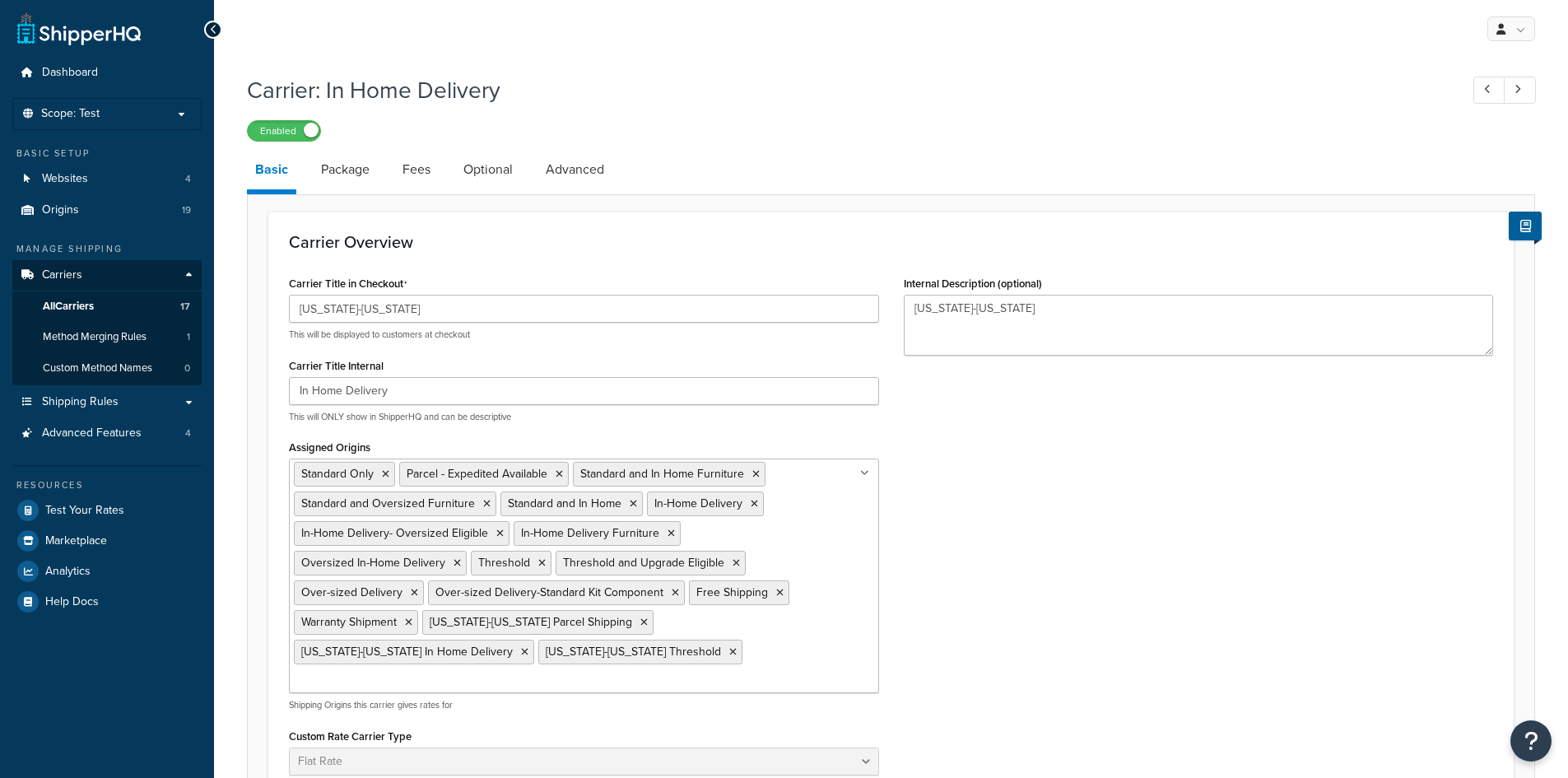
select select "flat"
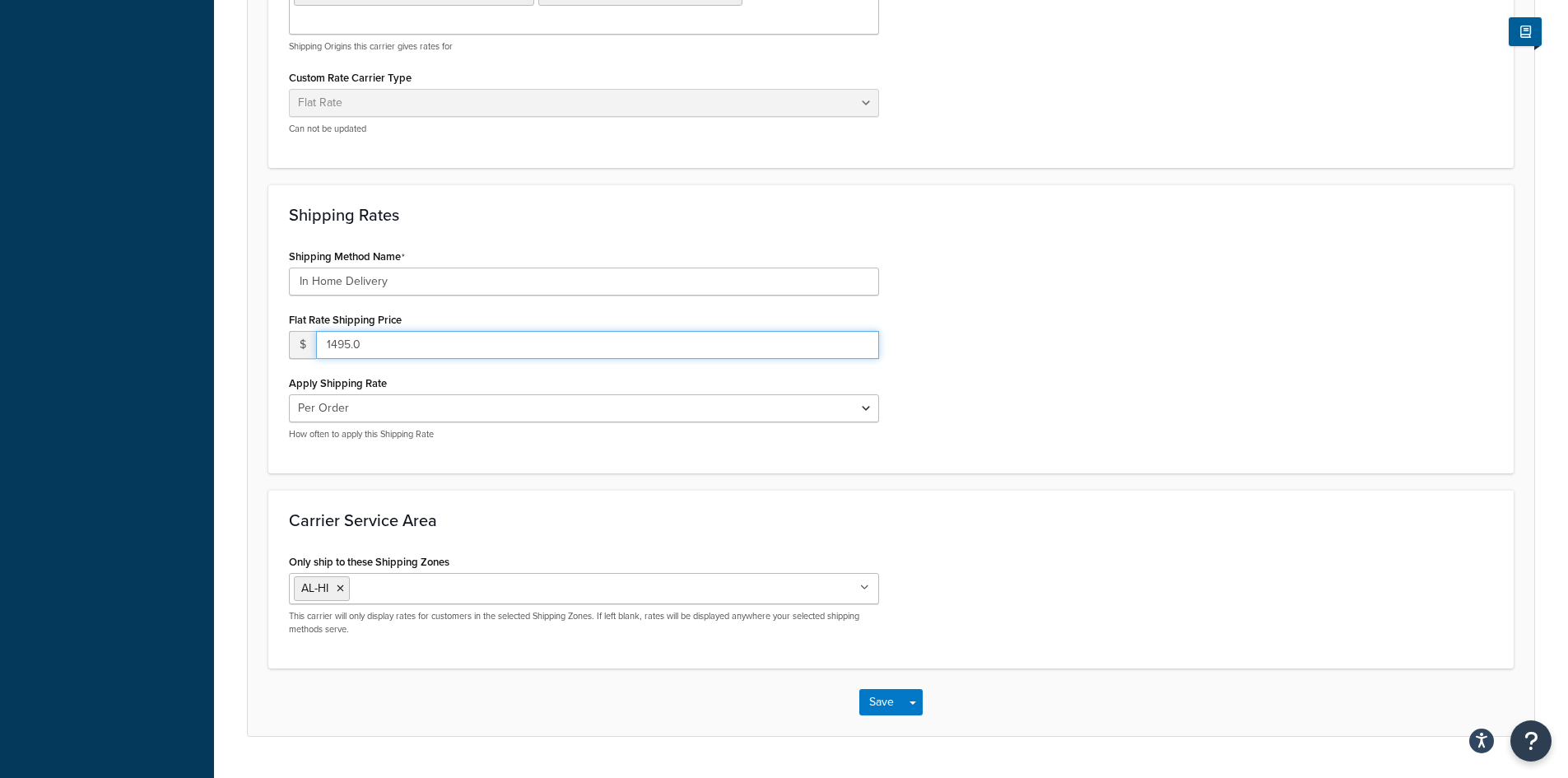
click at [431, 331] on input "1495.0" at bounding box center [598, 344] width 563 height 28
type input "1499"
click at [872, 689] on button "Save" at bounding box center [881, 702] width 44 height 26
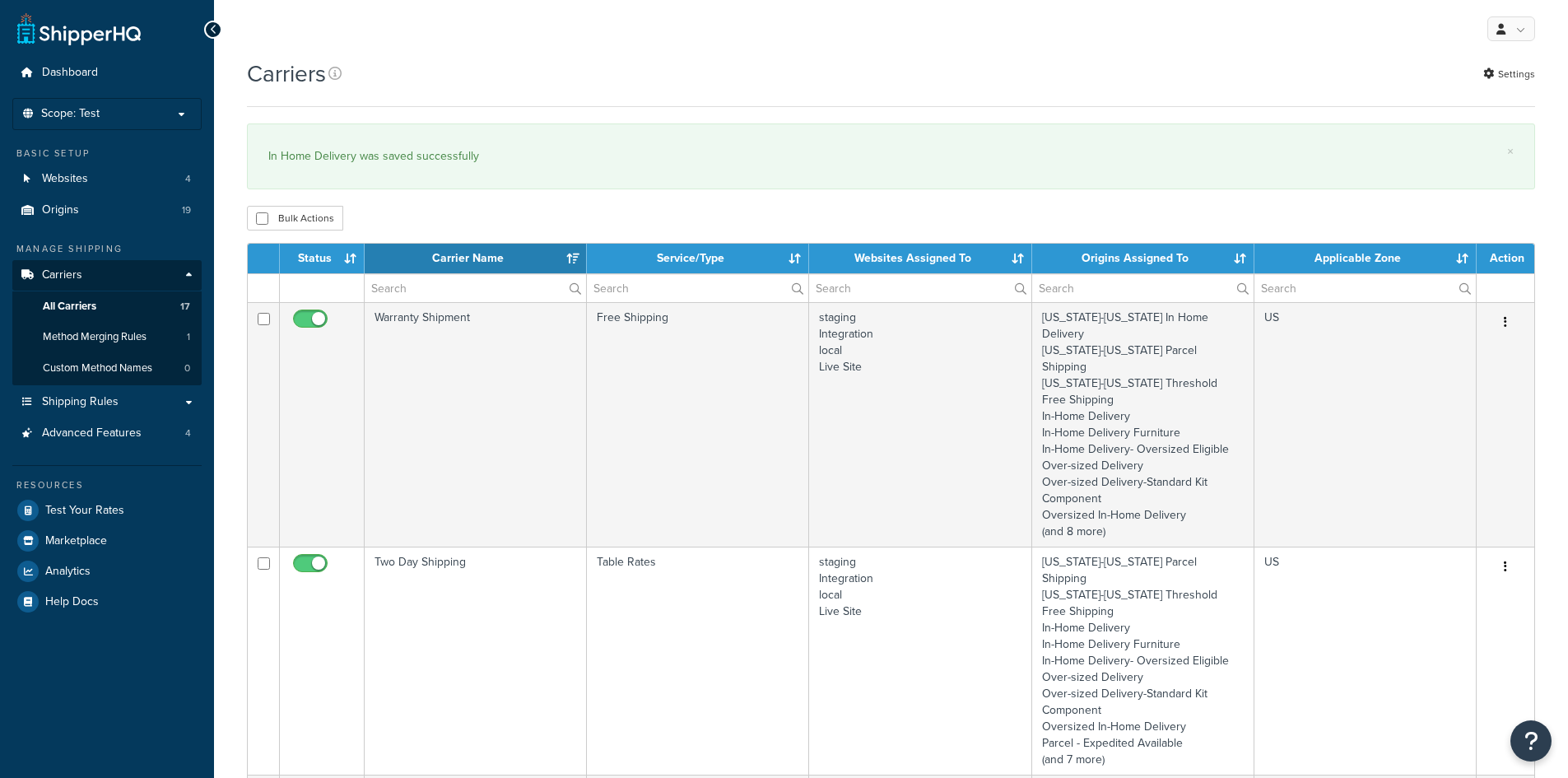
select select "15"
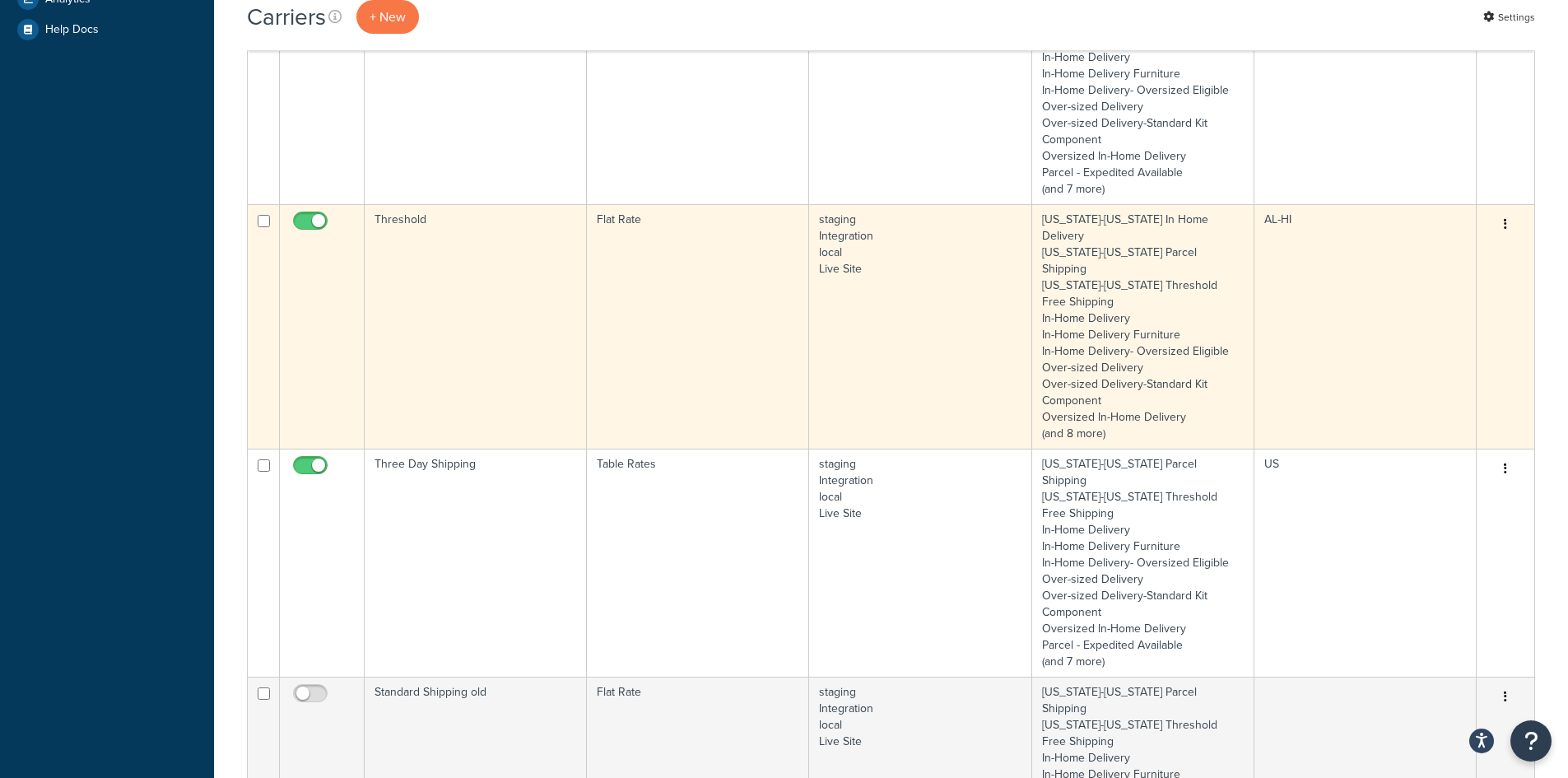
scroll to position [577, 0]
click at [511, 266] on td "Threshold" at bounding box center [475, 322] width 223 height 245
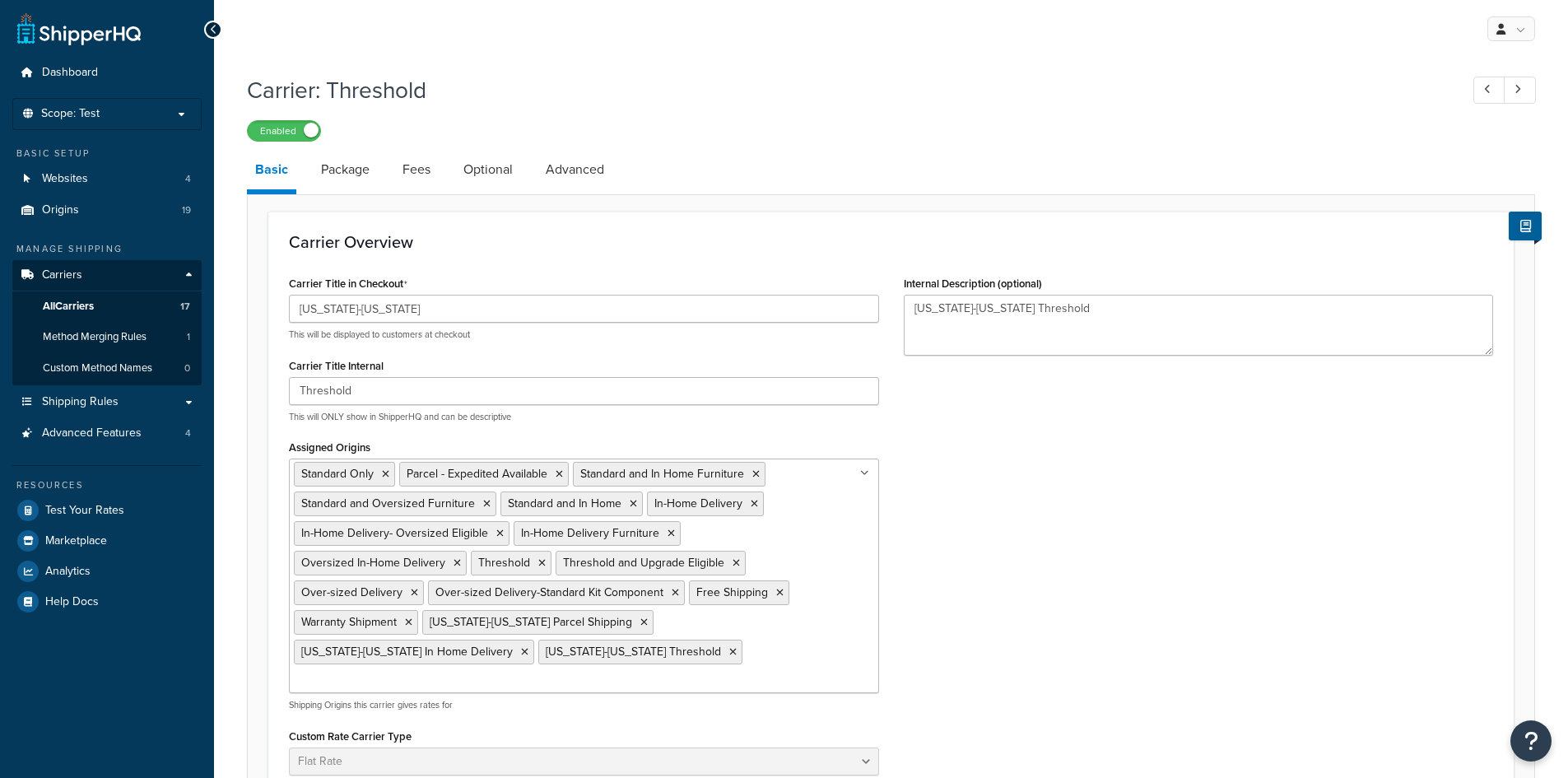
select select "flat"
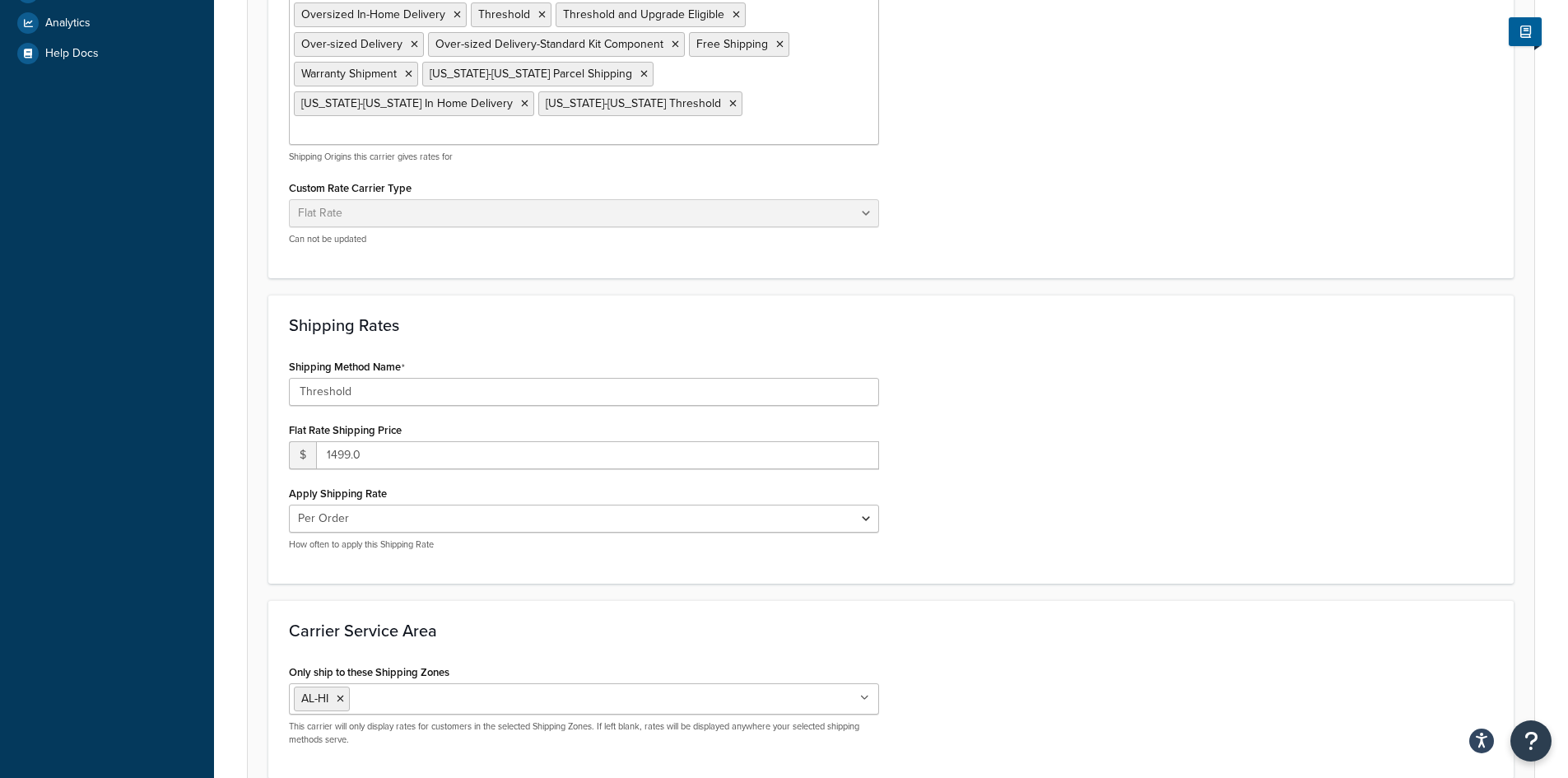
scroll to position [676, 0]
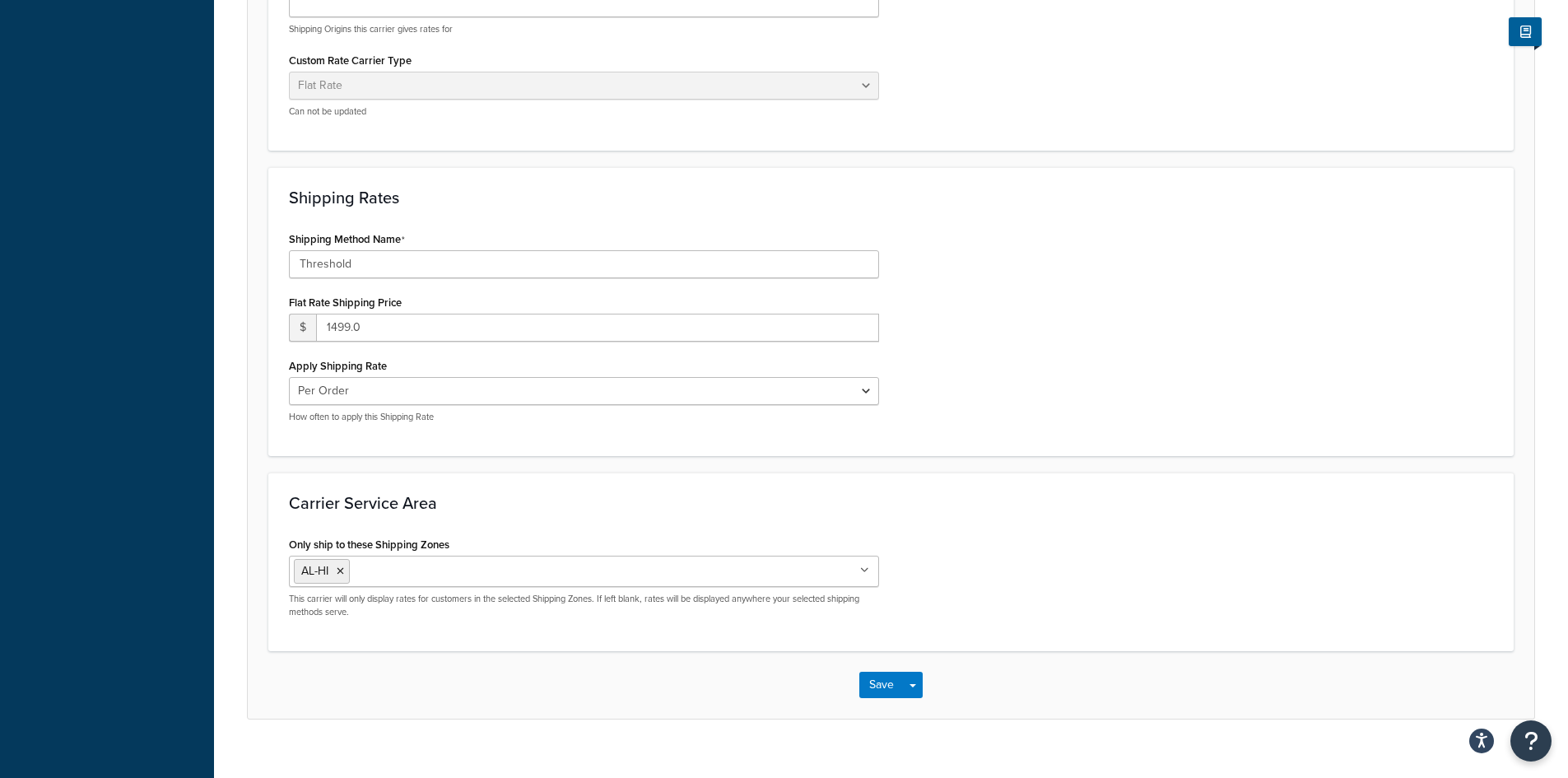
click at [423, 319] on div "Shipping Method Name Threshold Flat Rate Shipping Price $ 1499.0 Apply Shipping…" at bounding box center [584, 332] width 615 height 208
click at [431, 313] on input "1499.0" at bounding box center [598, 327] width 563 height 28
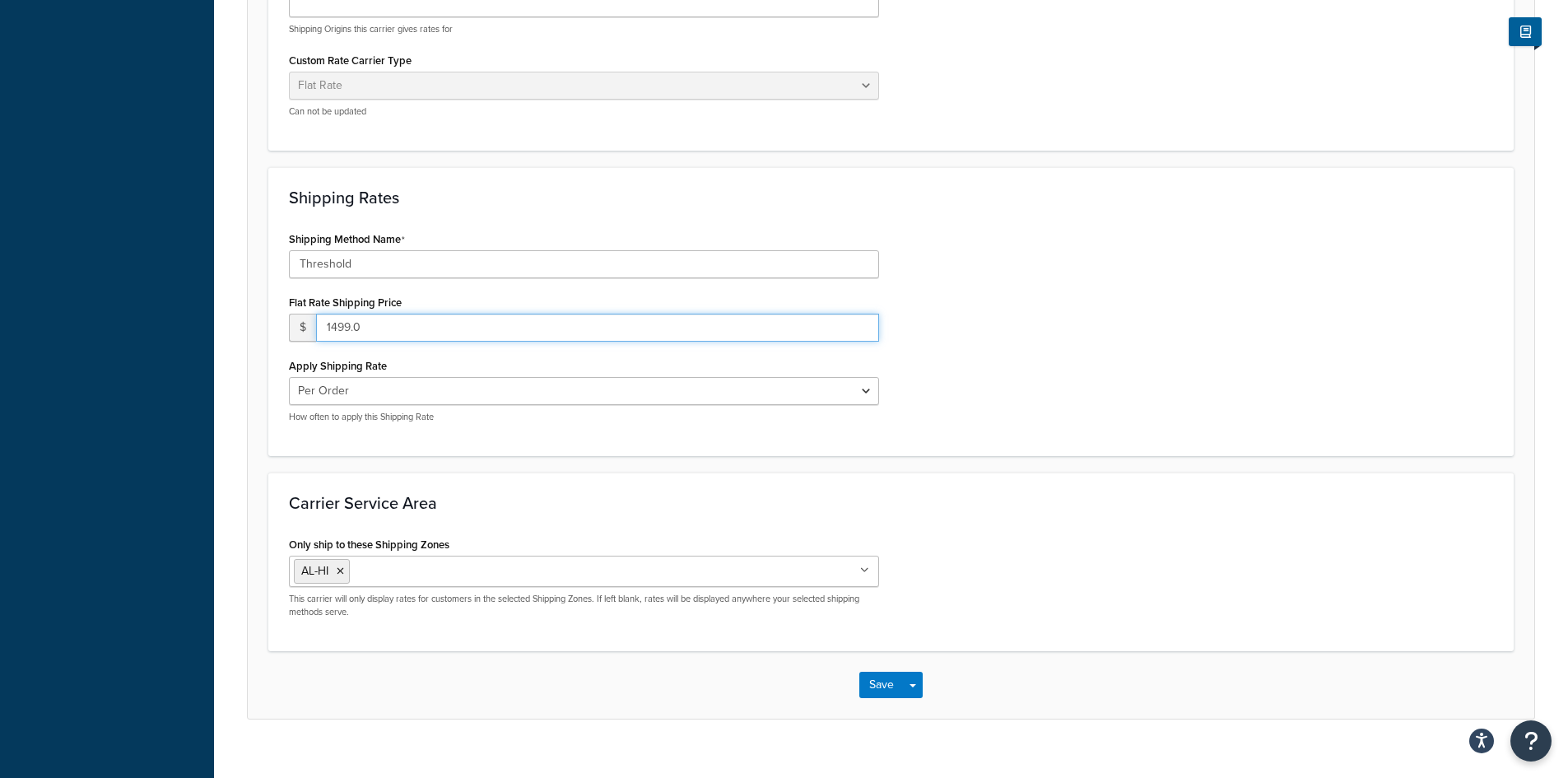
click at [431, 313] on input "1499.0" at bounding box center [598, 327] width 563 height 28
type input "1229"
click at [878, 672] on button "Save" at bounding box center [881, 684] width 44 height 26
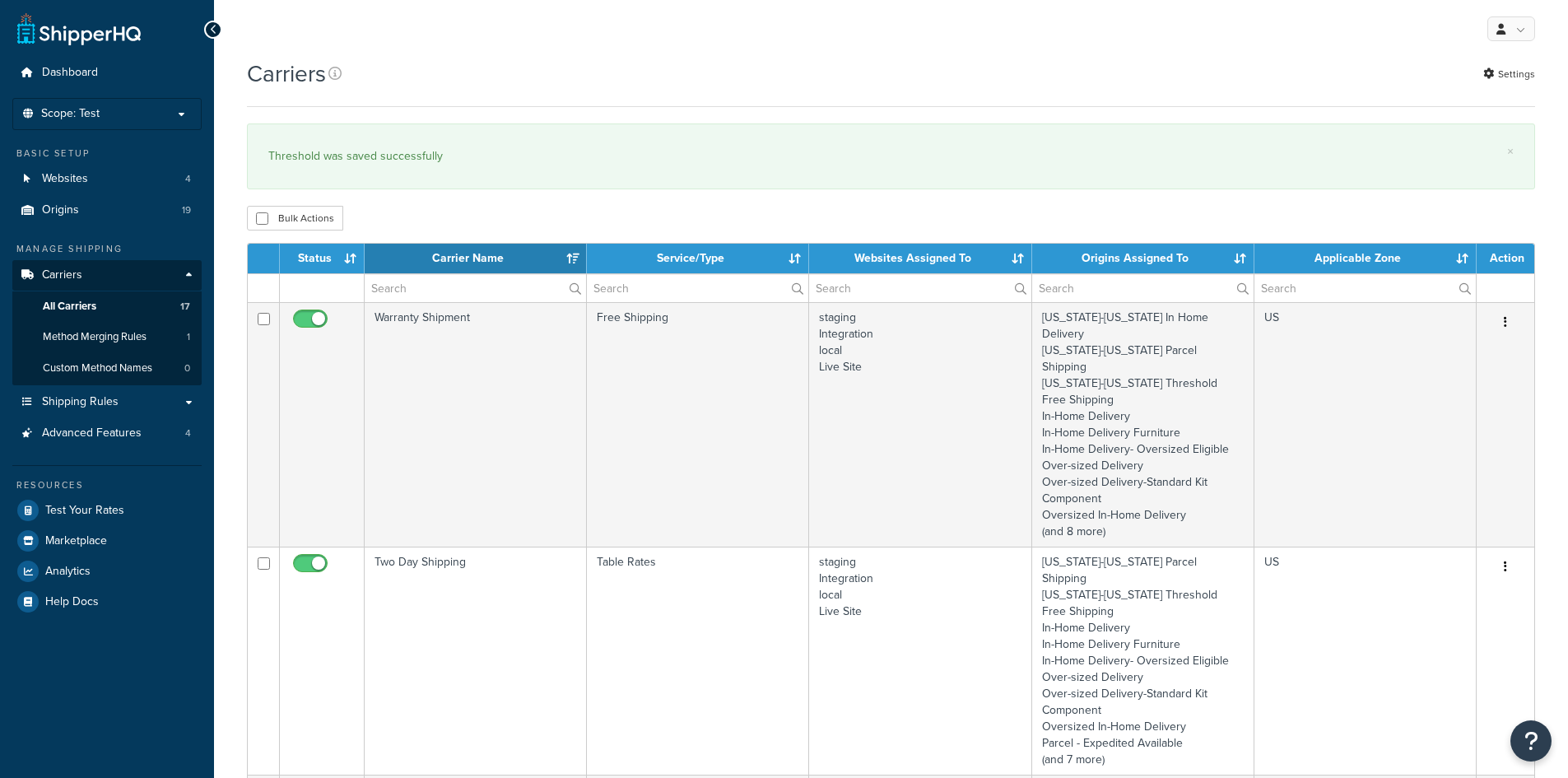
select select "15"
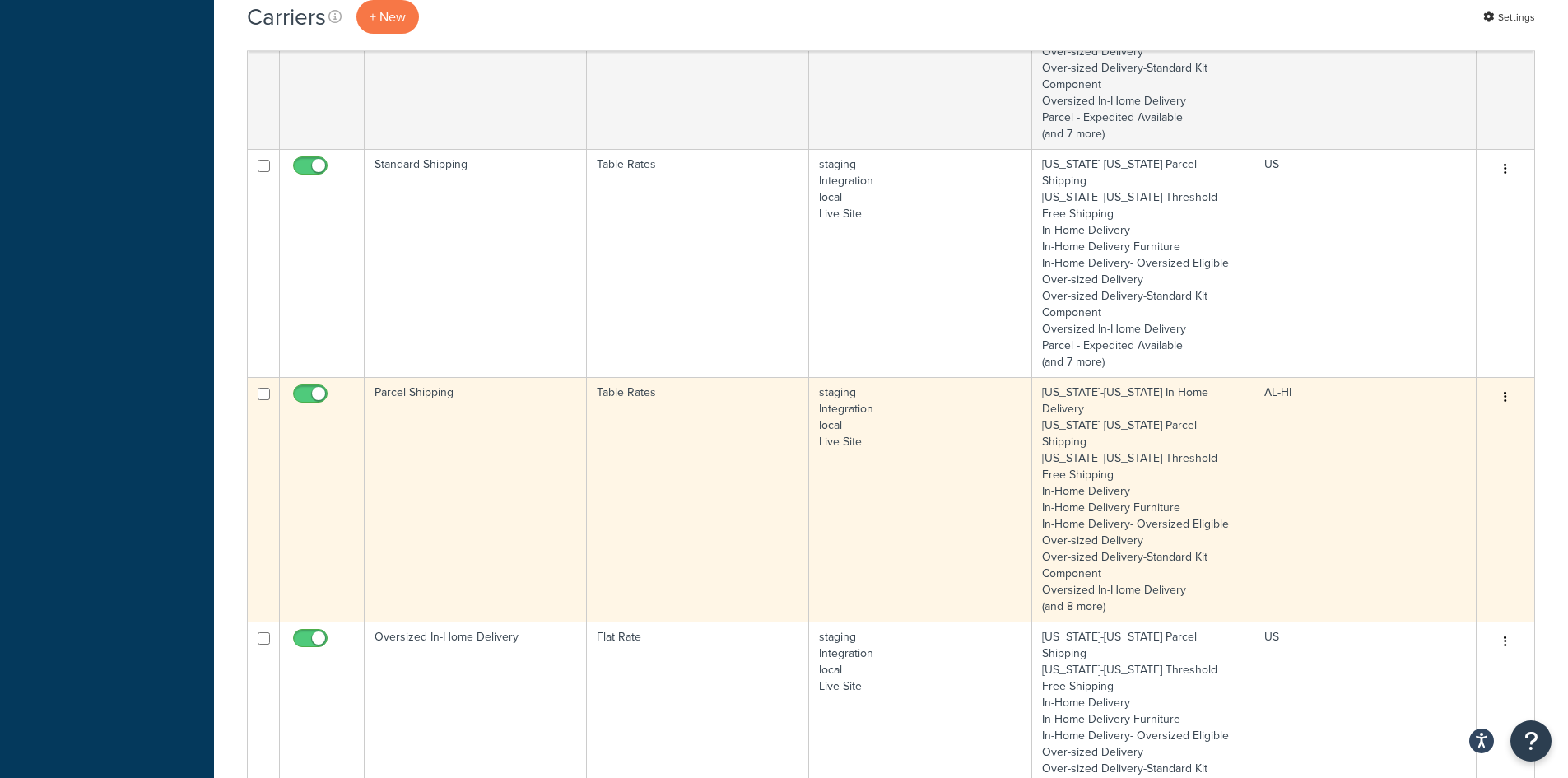
scroll to position [1235, 0]
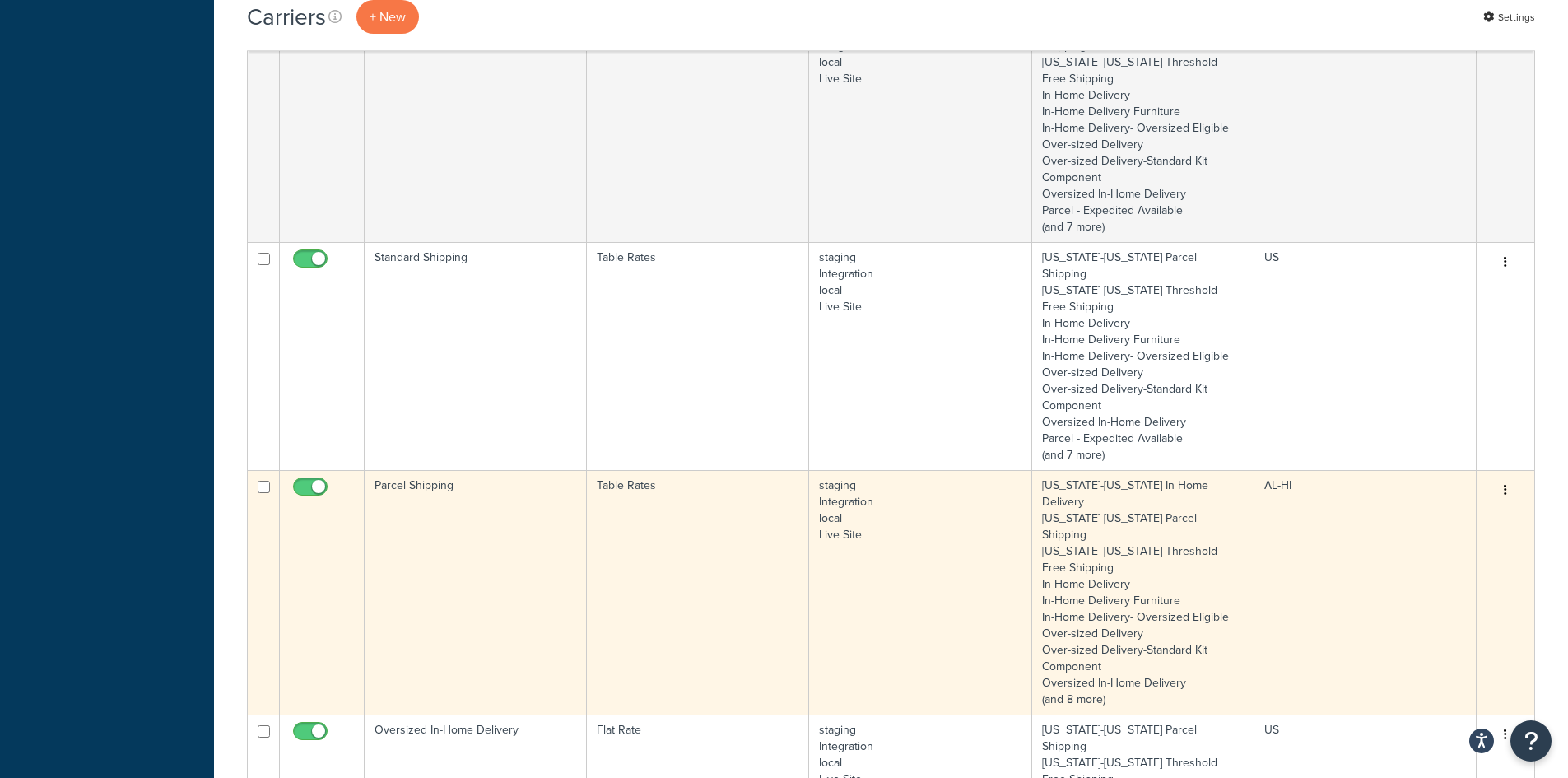
click at [479, 470] on td "Parcel Shipping" at bounding box center [475, 593] width 223 height 245
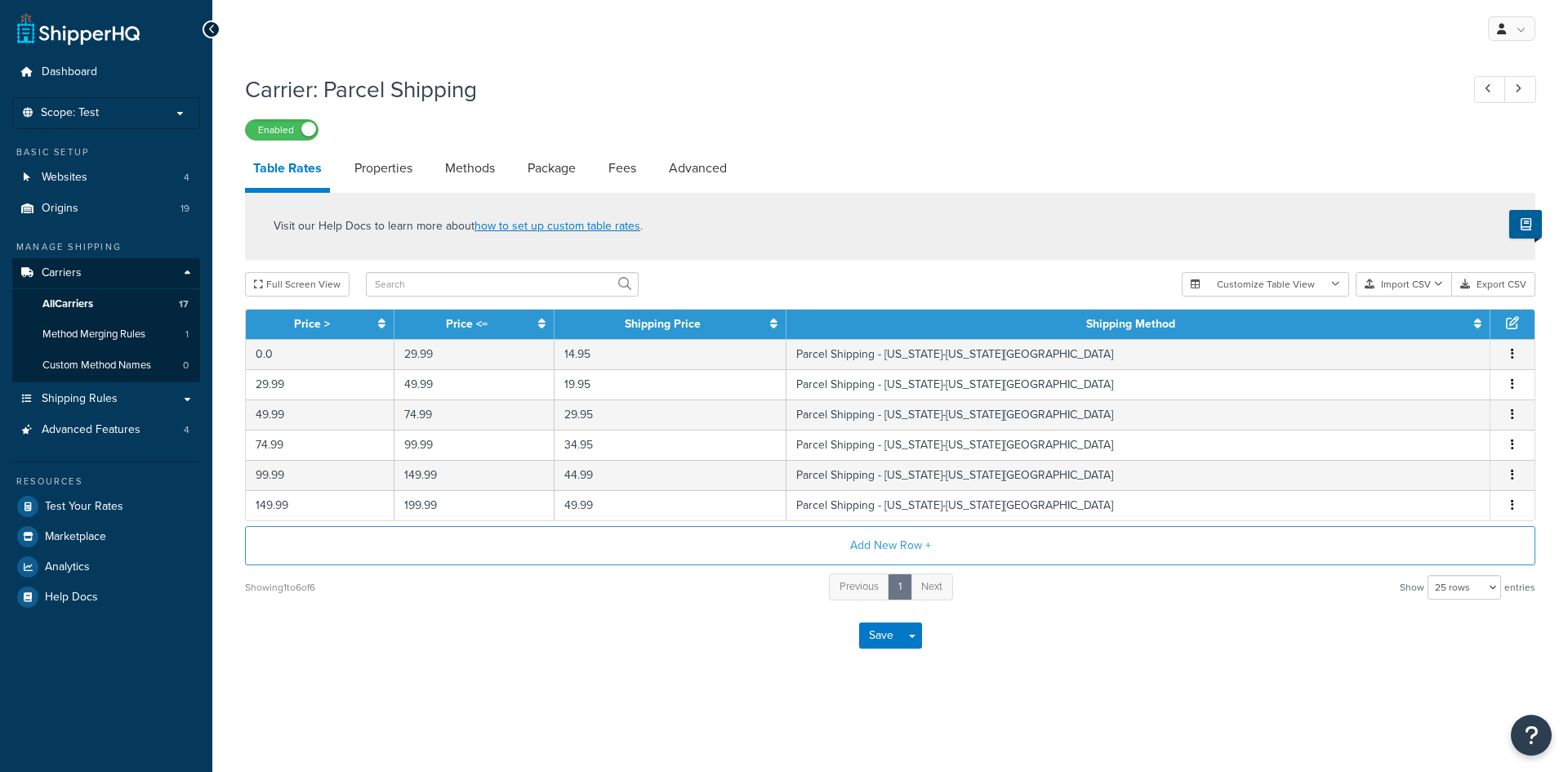
select select "25"
click at [396, 177] on link "Properties" at bounding box center [384, 167] width 75 height 39
